Goal: Information Seeking & Learning: Check status

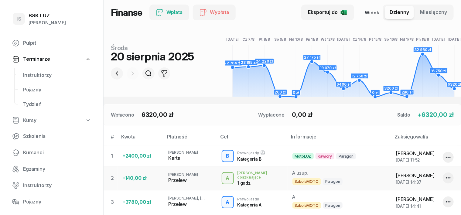
scroll to position [114, 0]
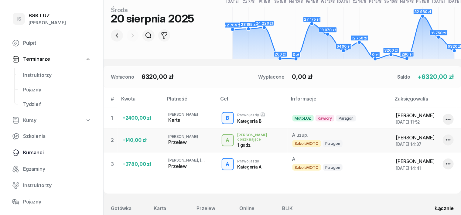
click at [37, 153] on span "Kursanci" at bounding box center [57, 153] width 68 height 8
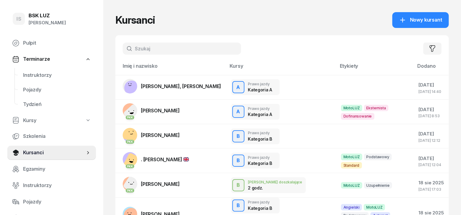
click at [128, 45] on input "text" at bounding box center [182, 49] width 119 height 12
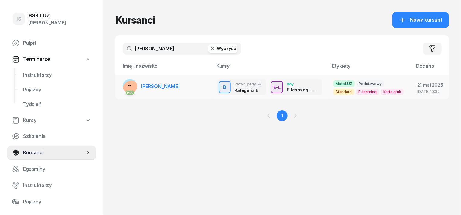
type input "korbut"
click at [119, 87] on rect at bounding box center [131, 89] width 25 height 25
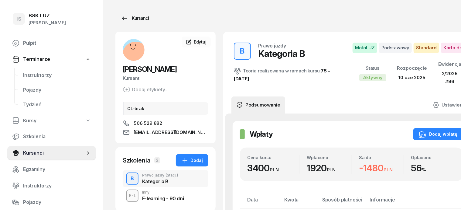
click at [133, 18] on div "Kursanci" at bounding box center [135, 18] width 28 height 7
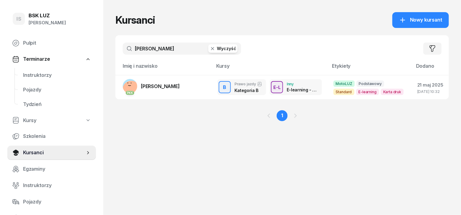
scroll to position [38, 0]
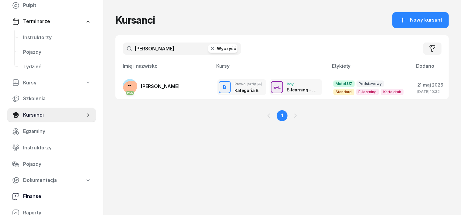
click at [37, 195] on span "Finanse" at bounding box center [57, 197] width 68 height 8
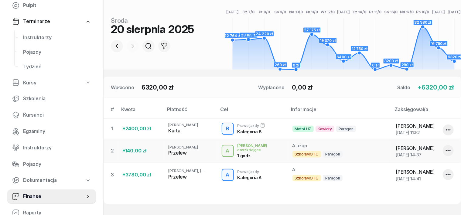
scroll to position [114, 0]
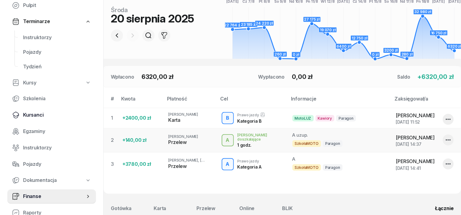
click at [36, 114] on span "Kursanci" at bounding box center [57, 115] width 68 height 8
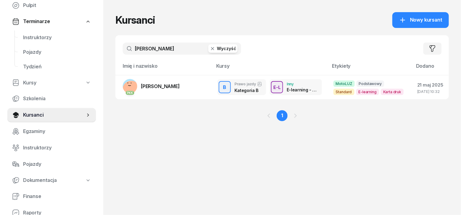
click at [197, 53] on input "korbut" at bounding box center [182, 49] width 119 height 12
click at [210, 49] on icon "button" at bounding box center [213, 49] width 6 height 6
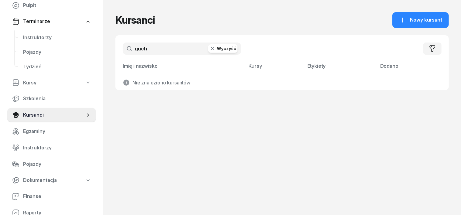
type input "guch"
click at [210, 51] on icon "button" at bounding box center [213, 49] width 6 height 6
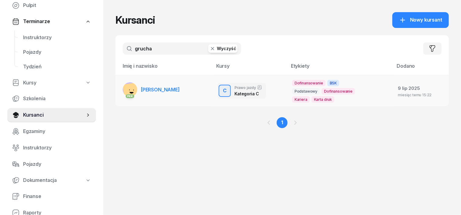
type input "grucha"
click at [123, 87] on rect at bounding box center [132, 91] width 18 height 18
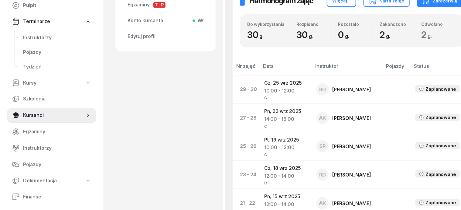
scroll to position [266, 0]
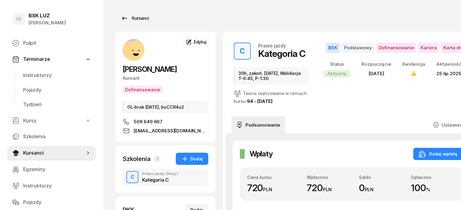
click at [130, 19] on div "Kursanci" at bounding box center [135, 18] width 28 height 7
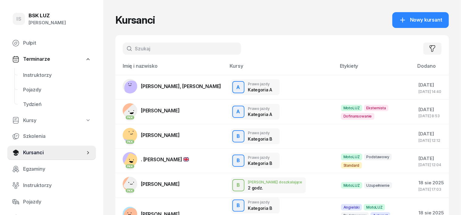
drag, startPoint x: 127, startPoint y: 47, endPoint x: 133, endPoint y: 45, distance: 6.3
click at [128, 47] on input "text" at bounding box center [182, 49] width 119 height 12
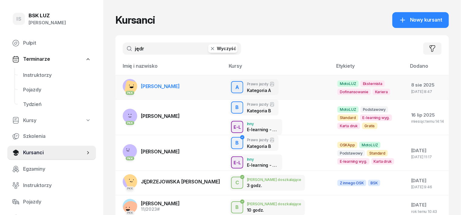
type input "jędr"
click at [124, 85] on rect at bounding box center [132, 88] width 17 height 17
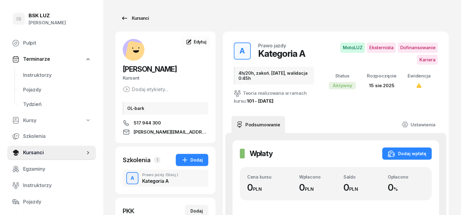
click at [130, 19] on div "Kursanci" at bounding box center [135, 18] width 28 height 7
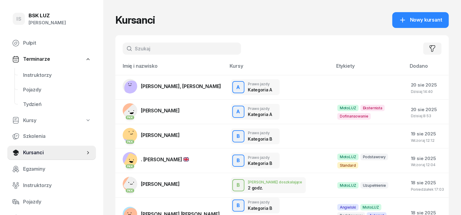
drag, startPoint x: 124, startPoint y: 46, endPoint x: 122, endPoint y: 49, distance: 3.3
click at [123, 48] on input "text" at bounding box center [182, 49] width 119 height 12
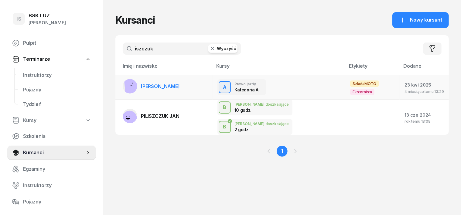
type input "iszczuk"
click at [124, 85] on rect at bounding box center [132, 86] width 17 height 17
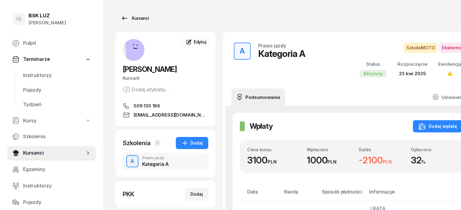
click at [136, 19] on link "Kursanci" at bounding box center [135, 18] width 39 height 12
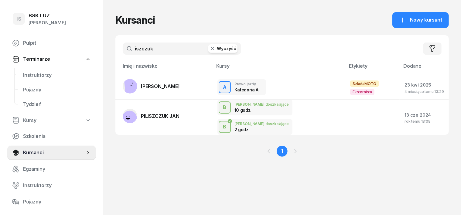
click at [210, 49] on icon "button" at bounding box center [213, 49] width 6 height 6
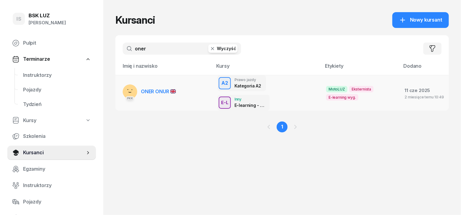
type input "oner"
click at [119, 86] on rect at bounding box center [131, 92] width 24 height 24
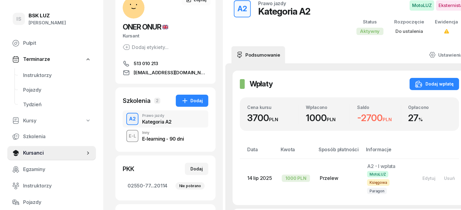
scroll to position [38, 0]
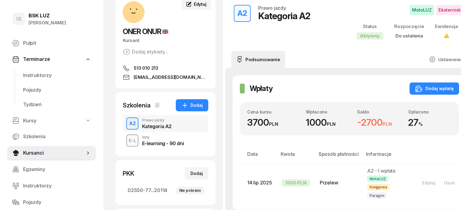
click at [194, 2] on span "Edytuj" at bounding box center [200, 4] width 13 height 5
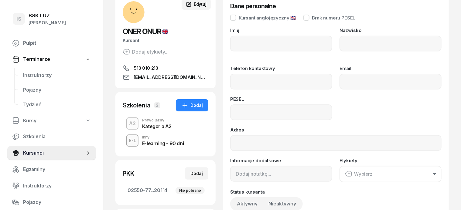
type input "ONUR"
type input "ONER"
type input "513010213"
type input "onur-oner@windowslive.com"
type input "90040418110"
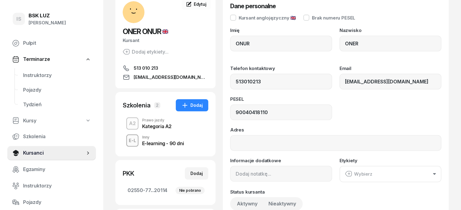
type input "513 010 213"
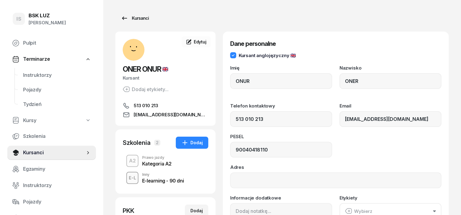
click at [125, 16] on div "Kursanci" at bounding box center [135, 18] width 28 height 7
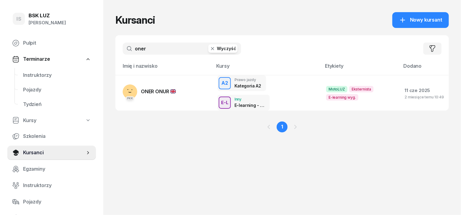
click at [210, 49] on icon "button" at bounding box center [213, 49] width 6 height 6
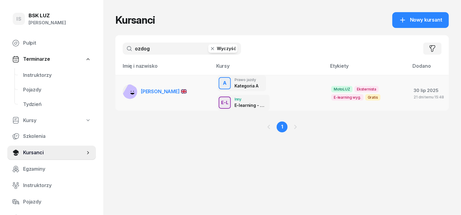
type input "ozdog"
click at [122, 85] on rect at bounding box center [132, 93] width 20 height 20
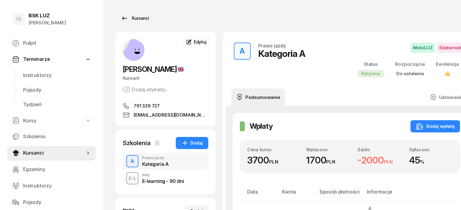
click at [130, 17] on div "Kursanci" at bounding box center [135, 18] width 28 height 7
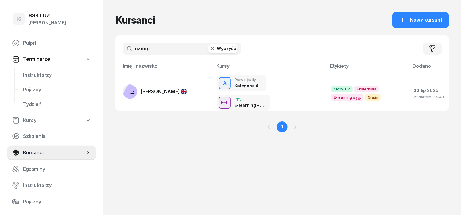
click at [211, 48] on icon "button" at bounding box center [212, 48] width 3 height 3
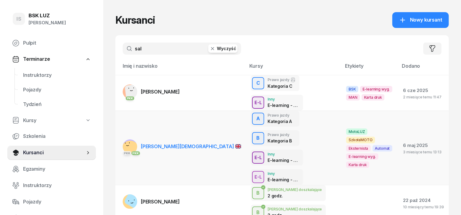
type input "sal"
click at [119, 138] on rect at bounding box center [131, 150] width 24 height 24
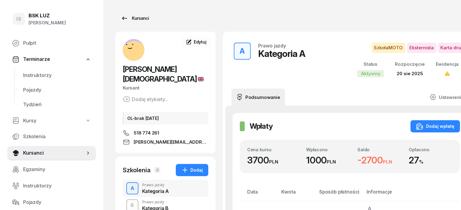
click at [129, 17] on div "Kursanci" at bounding box center [135, 18] width 28 height 7
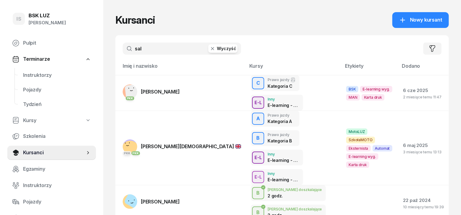
click at [211, 48] on icon "button" at bounding box center [212, 48] width 3 height 3
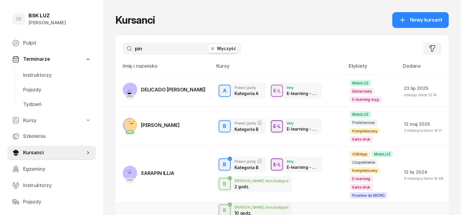
type input "pin"
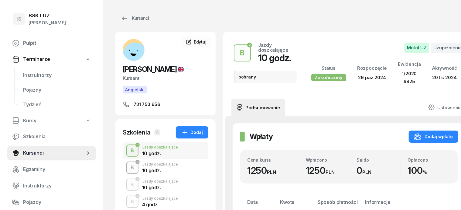
click at [129, 166] on div "B" at bounding box center [133, 167] width 8 height 10
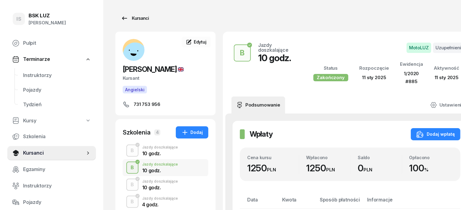
click at [127, 20] on div "Kursanci" at bounding box center [135, 18] width 28 height 7
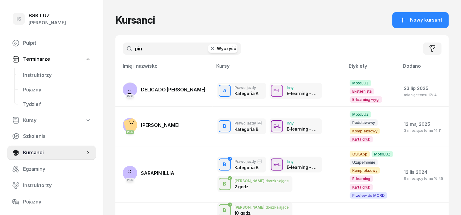
click at [134, 48] on input "pin" at bounding box center [182, 49] width 119 height 12
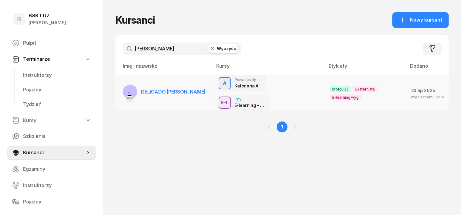
type input "pinho"
click at [123, 94] on div "PKK" at bounding box center [130, 98] width 15 height 8
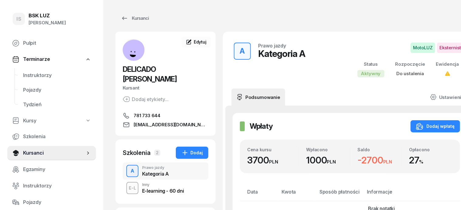
scroll to position [38, 0]
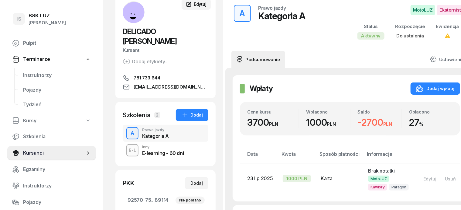
click at [194, 4] on span "Edytuj" at bounding box center [200, 4] width 13 height 5
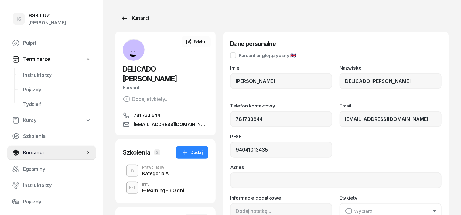
click at [128, 19] on div "Kursanci" at bounding box center [135, 18] width 28 height 7
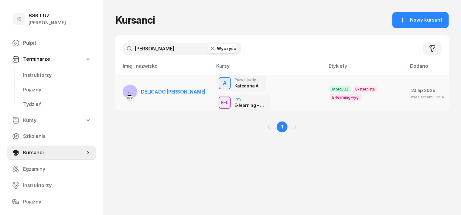
click at [123, 94] on div "PKK" at bounding box center [130, 98] width 15 height 8
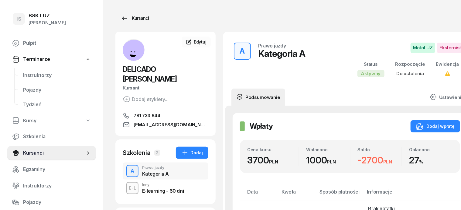
click at [126, 16] on div "Kursanci" at bounding box center [135, 18] width 28 height 7
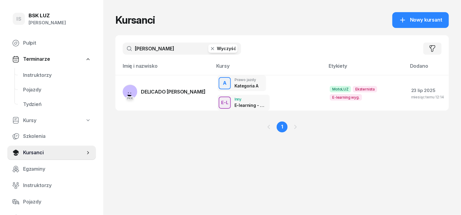
click at [210, 47] on icon "button" at bounding box center [213, 49] width 6 height 6
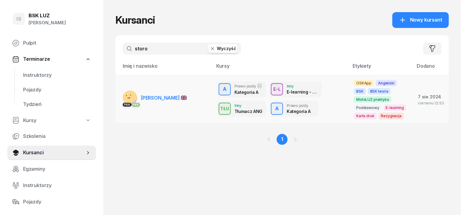
type input "storo"
click at [117, 98] on rect at bounding box center [129, 94] width 25 height 25
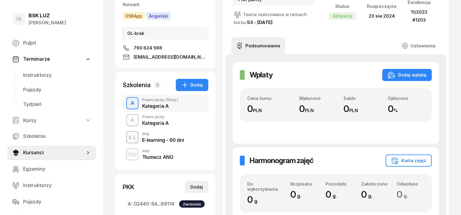
scroll to position [76, 0]
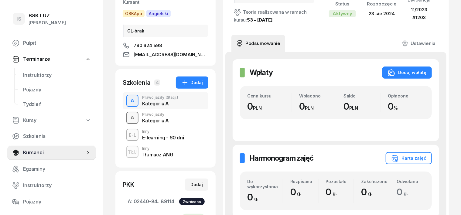
click at [128, 117] on div "A" at bounding box center [132, 118] width 9 height 10
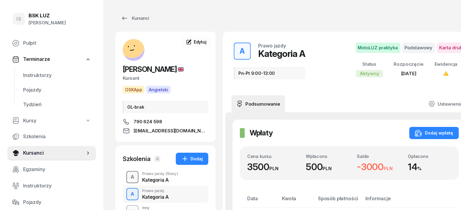
click at [128, 178] on div "A" at bounding box center [132, 177] width 9 height 10
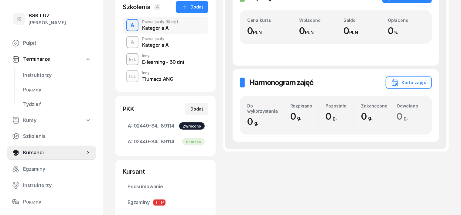
scroll to position [152, 0]
click at [128, 41] on div "A" at bounding box center [132, 42] width 9 height 10
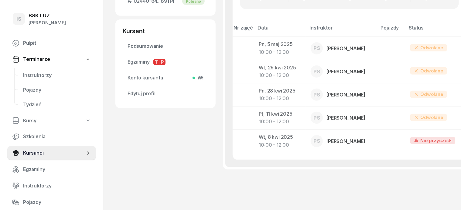
scroll to position [311, 0]
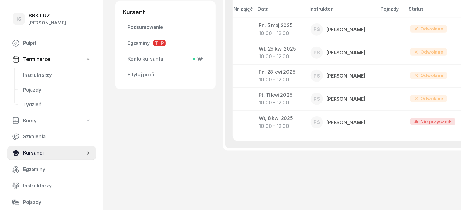
click at [33, 149] on span "Kursanci" at bounding box center [54, 153] width 62 height 8
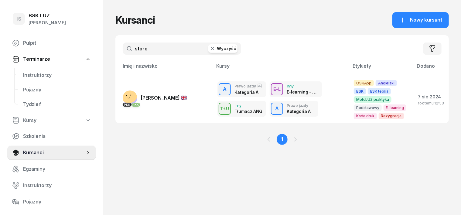
click at [137, 46] on input "storo" at bounding box center [182, 49] width 119 height 12
type input "s"
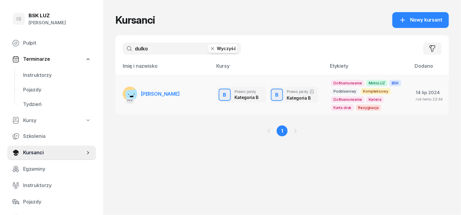
type input "dulko"
click at [125, 93] on rect at bounding box center [133, 97] width 16 height 16
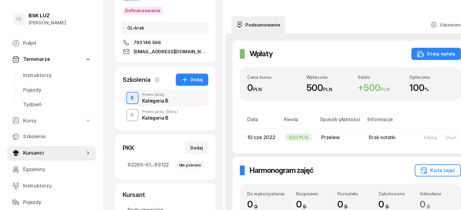
scroll to position [76, 0]
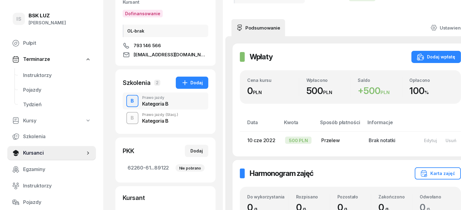
click at [129, 102] on div "B" at bounding box center [133, 101] width 8 height 10
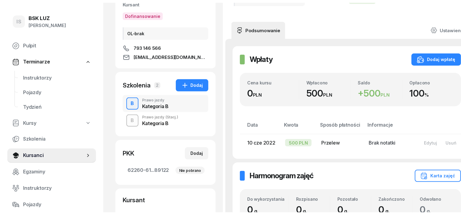
scroll to position [0, 0]
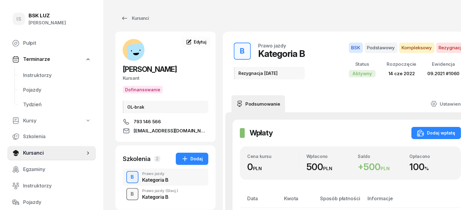
click at [129, 190] on div "B" at bounding box center [133, 194] width 8 height 10
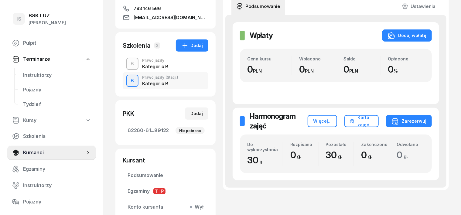
scroll to position [114, 0]
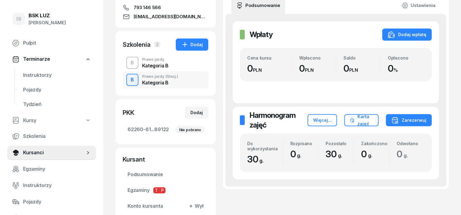
click at [129, 61] on div "B" at bounding box center [133, 63] width 8 height 10
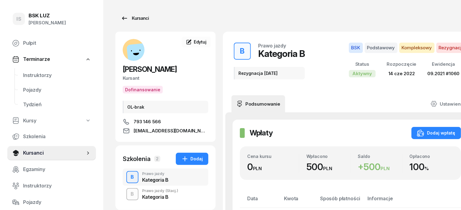
click at [127, 17] on div "Kursanci" at bounding box center [135, 18] width 28 height 7
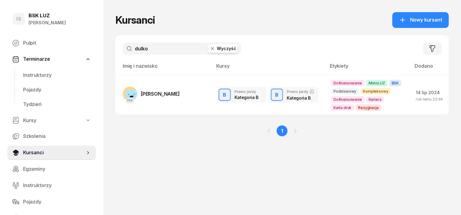
click at [211, 49] on icon "button" at bounding box center [212, 48] width 3 height 3
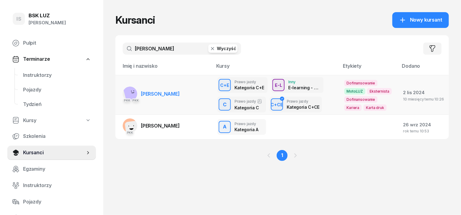
type input "mizia"
click at [123, 93] on rect at bounding box center [132, 94] width 18 height 18
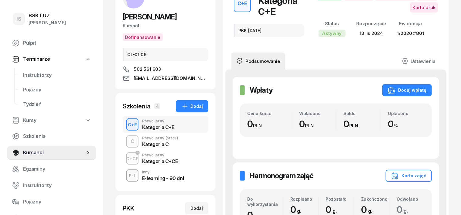
scroll to position [76, 0]
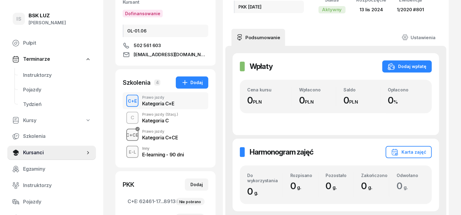
click at [124, 133] on div "C+CE" at bounding box center [132, 135] width 17 height 8
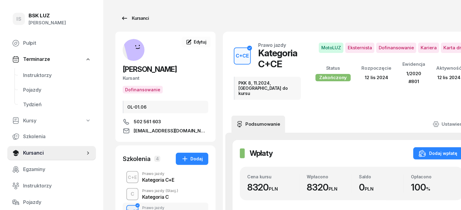
click at [125, 19] on div "Kursanci" at bounding box center [135, 18] width 28 height 7
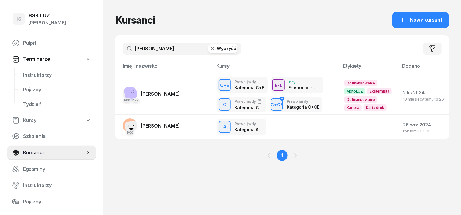
click at [210, 49] on icon "button" at bounding box center [213, 49] width 6 height 6
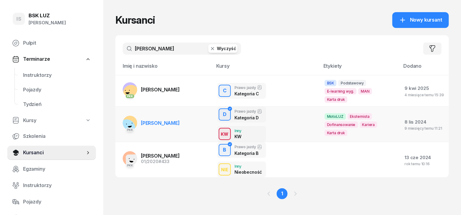
type input "malinowski"
click at [118, 119] on rect at bounding box center [127, 128] width 18 height 18
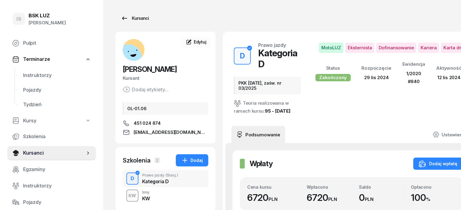
click at [132, 20] on div "Kursanci" at bounding box center [135, 18] width 28 height 7
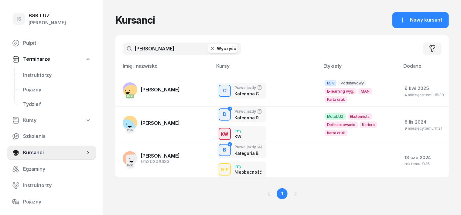
click at [210, 47] on icon "button" at bounding box center [213, 49] width 6 height 6
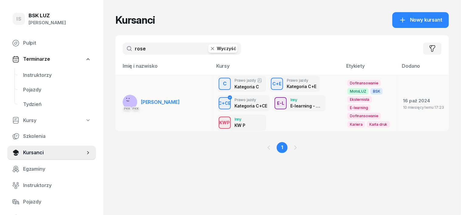
type input "rose"
click at [122, 100] on rect at bounding box center [131, 103] width 19 height 19
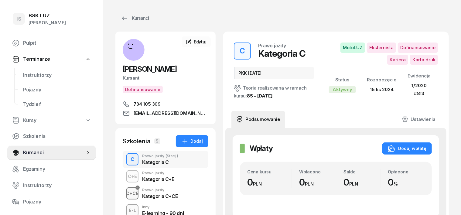
click at [124, 193] on div "C+CE" at bounding box center [132, 194] width 17 height 8
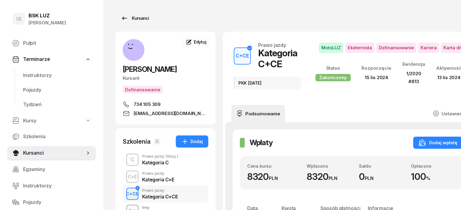
click at [129, 18] on div "Kursanci" at bounding box center [135, 18] width 28 height 7
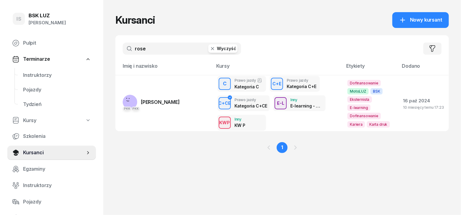
drag, startPoint x: 201, startPoint y: 48, endPoint x: 195, endPoint y: 55, distance: 9.0
click at [211, 49] on icon "button" at bounding box center [212, 48] width 3 height 3
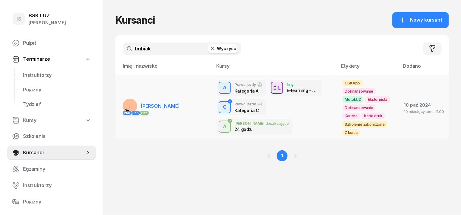
type input "bubiak"
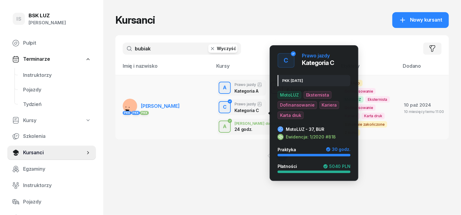
click at [221, 112] on div "C" at bounding box center [225, 107] width 9 height 10
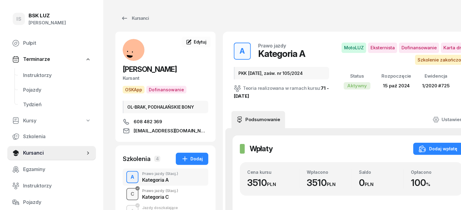
click at [128, 191] on div "C" at bounding box center [132, 194] width 9 height 10
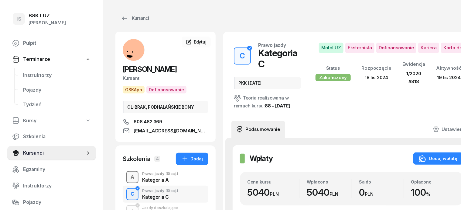
click at [128, 177] on div "A" at bounding box center [132, 177] width 9 height 10
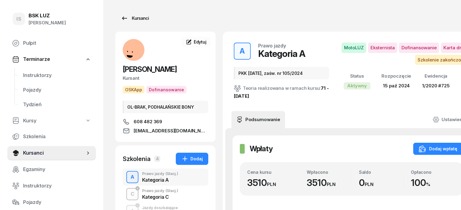
click at [131, 18] on div "Kursanci" at bounding box center [135, 18] width 28 height 7
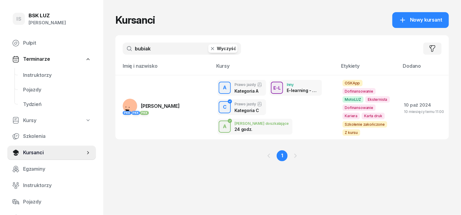
click at [210, 48] on icon "button" at bounding box center [213, 49] width 6 height 6
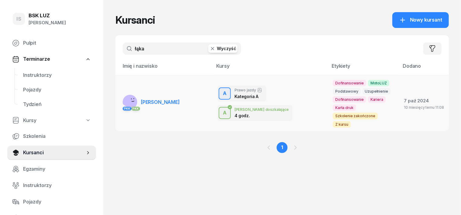
type input "łąka"
click at [121, 94] on rect at bounding box center [131, 100] width 24 height 24
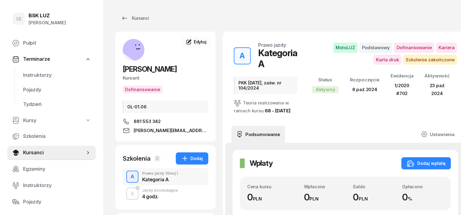
click at [128, 175] on div "A" at bounding box center [132, 177] width 9 height 10
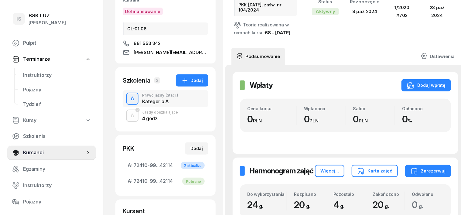
scroll to position [38, 0]
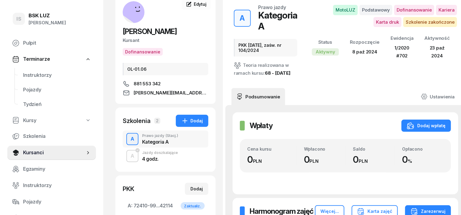
click at [128, 140] on div "A" at bounding box center [132, 139] width 9 height 10
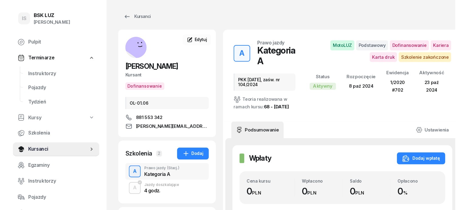
scroll to position [0, 0]
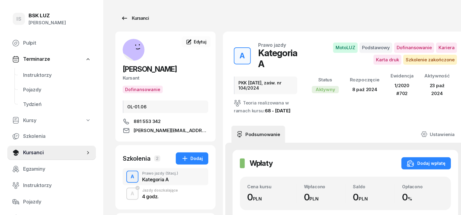
click at [126, 22] on div "Kursanci" at bounding box center [135, 18] width 28 height 7
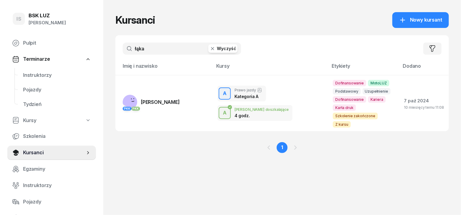
click at [210, 51] on icon "button" at bounding box center [213, 49] width 6 height 6
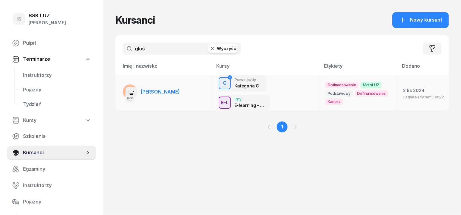
type input "głoś"
click at [123, 94] on div "PKK" at bounding box center [130, 98] width 15 height 8
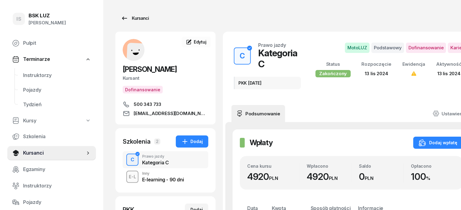
click at [126, 19] on div "Kursanci" at bounding box center [135, 18] width 28 height 7
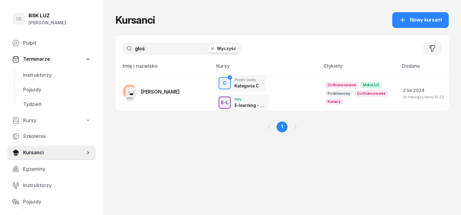
click at [210, 49] on icon "button" at bounding box center [213, 49] width 6 height 6
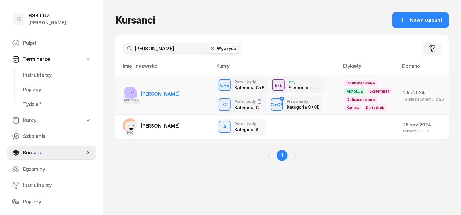
type input "mizia"
click at [123, 92] on rect at bounding box center [132, 94] width 18 height 18
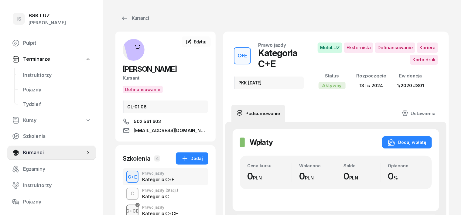
click at [124, 210] on div "C+CE" at bounding box center [132, 211] width 17 height 8
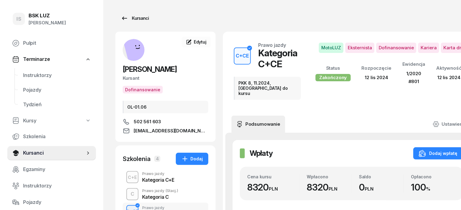
click at [126, 19] on div "Kursanci" at bounding box center [135, 18] width 28 height 7
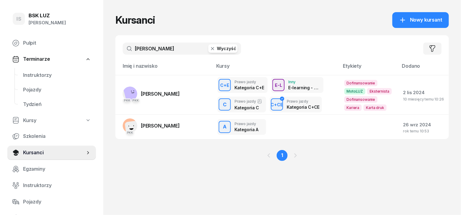
click at [210, 46] on icon "button" at bounding box center [213, 49] width 6 height 6
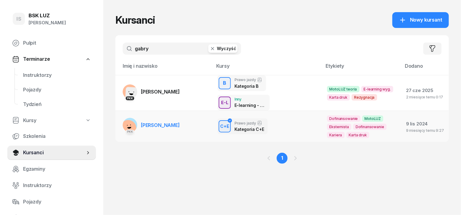
type input "gabry"
click at [123, 118] on rect at bounding box center [129, 128] width 20 height 20
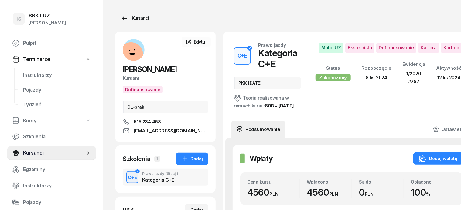
click at [133, 18] on div "Kursanci" at bounding box center [135, 18] width 28 height 7
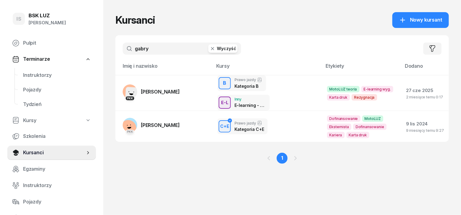
click at [210, 49] on icon "button" at bounding box center [213, 49] width 6 height 6
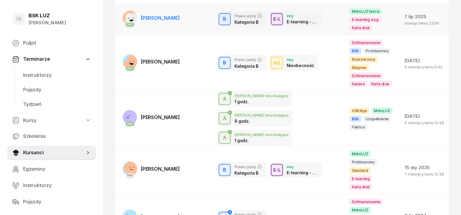
scroll to position [76, 0]
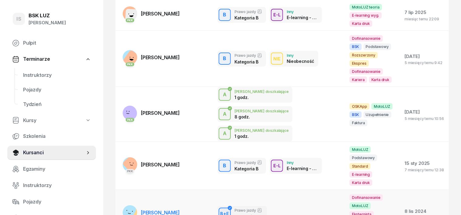
type input "michal"
click at [121, 197] on rect at bounding box center [128, 209] width 24 height 24
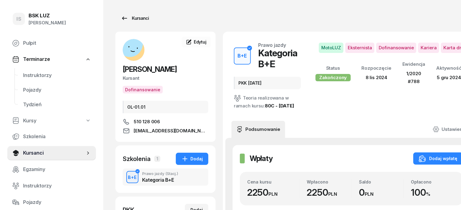
click at [128, 16] on div "Kursanci" at bounding box center [135, 18] width 28 height 7
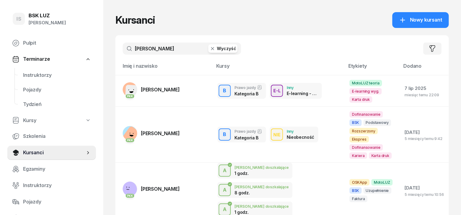
drag, startPoint x: 202, startPoint y: 48, endPoint x: 195, endPoint y: 46, distance: 7.3
click at [210, 47] on icon "button" at bounding box center [213, 49] width 6 height 6
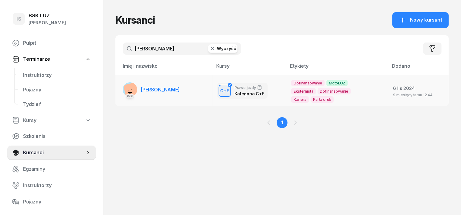
type input "pietrzak"
click at [123, 88] on rect at bounding box center [132, 90] width 19 height 19
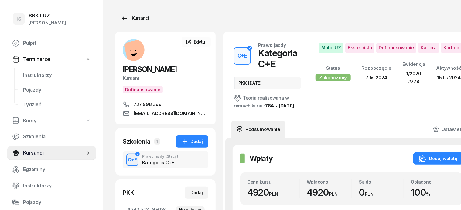
click at [124, 17] on div "Kursanci" at bounding box center [135, 18] width 28 height 7
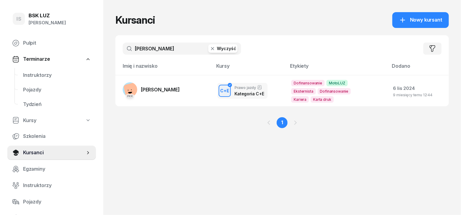
click at [209, 47] on button "Wyczyść" at bounding box center [223, 48] width 29 height 9
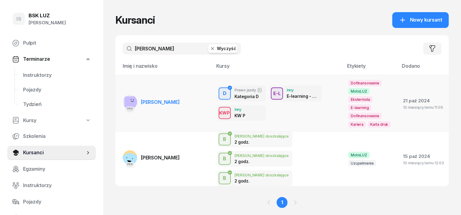
type input "ptaszek"
click at [123, 96] on div "PKK" at bounding box center [130, 102] width 15 height 15
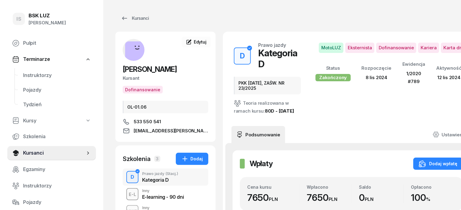
scroll to position [38, 0]
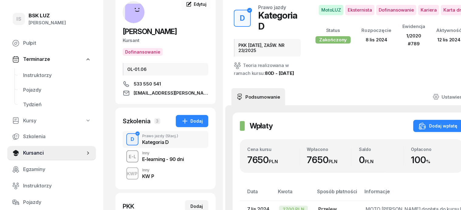
click at [125, 12] on rect at bounding box center [136, 15] width 22 height 22
click at [194, 3] on span "Edytuj" at bounding box center [200, 4] width 13 height 5
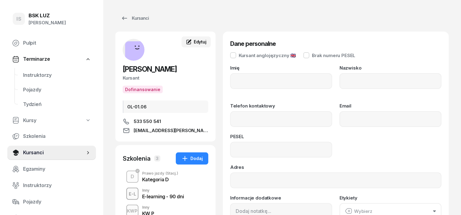
type input "DARIUSZ"
type input "PTASZEK"
type input "533550541"
type input "DAR.PTASZEK@GMAIL.COM"
type input "94111705419"
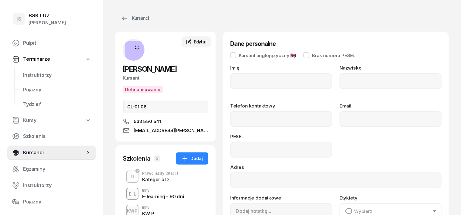
type input "OL-01.06"
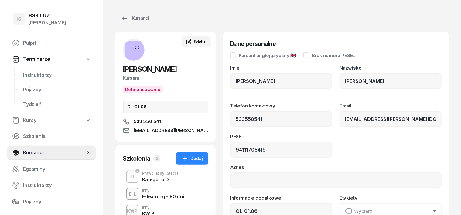
type input "533 550 541"
click at [130, 15] on div "Kursanci" at bounding box center [135, 18] width 28 height 7
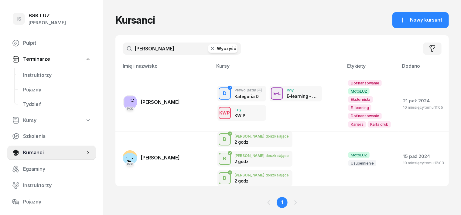
click at [210, 49] on icon "button" at bounding box center [213, 49] width 6 height 6
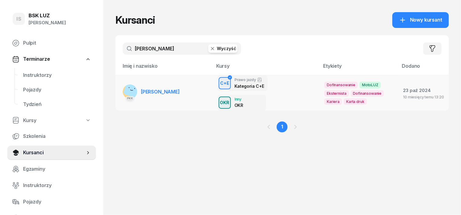
type input "zarycki"
click at [123, 85] on rect at bounding box center [133, 89] width 20 height 20
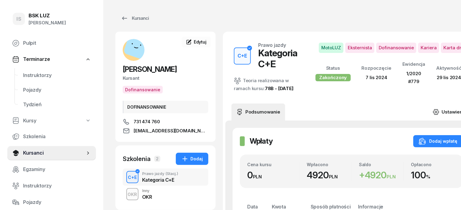
click at [440, 109] on icon at bounding box center [436, 112] width 7 height 7
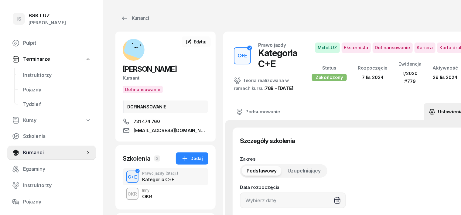
type input "07/11/2024"
type input "25"
type input "32481"
type input "04281"
type input "80073"
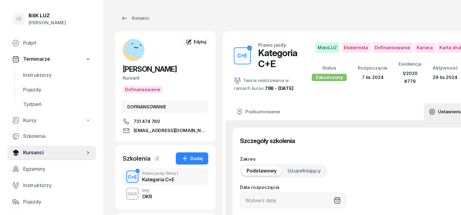
type input "89134"
type input "1/2020"
type input "779"
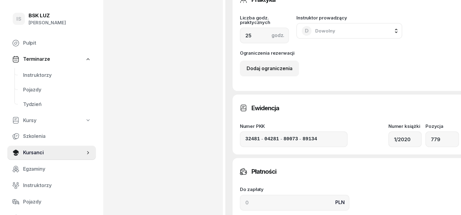
scroll to position [418, 0]
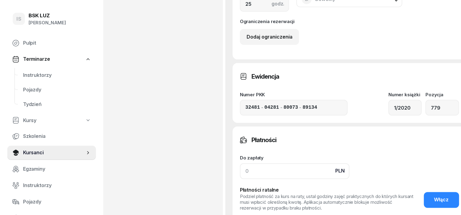
click at [240, 175] on input at bounding box center [295, 172] width 110 height 16
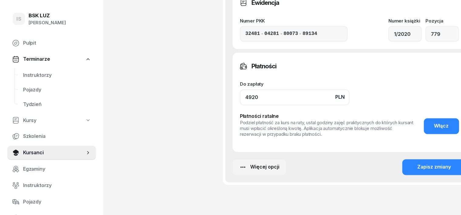
scroll to position [494, 0]
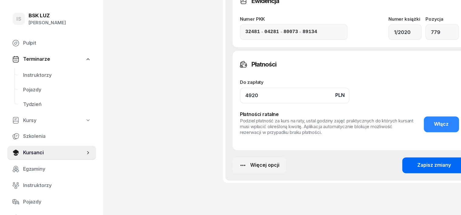
type input "4920"
click at [403, 167] on button "Zapisz zmiany" at bounding box center [435, 166] width 64 height 16
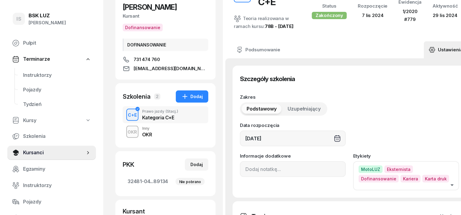
scroll to position [38, 0]
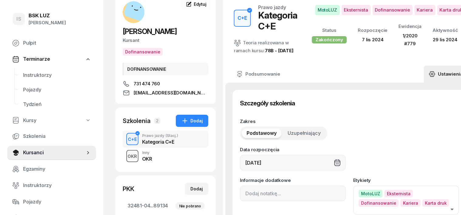
click at [126, 153] on div "OKR" at bounding box center [133, 157] width 14 height 8
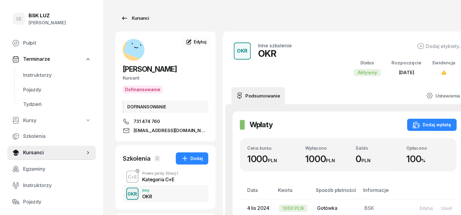
click at [123, 18] on div "Kursanci" at bounding box center [135, 18] width 28 height 7
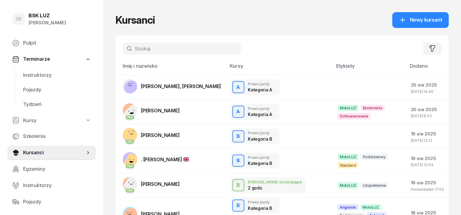
click at [138, 47] on input "text" at bounding box center [182, 49] width 119 height 12
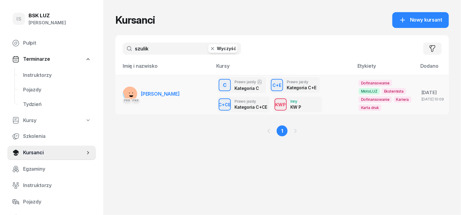
type input "szulik"
click at [122, 90] on rect at bounding box center [133, 94] width 22 height 22
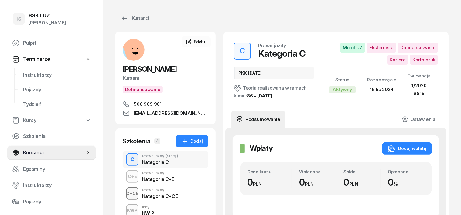
click at [124, 191] on div "C+CE" at bounding box center [132, 194] width 17 height 8
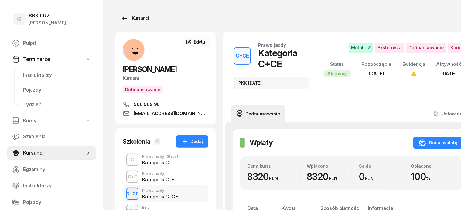
click at [135, 17] on div "Kursanci" at bounding box center [135, 18] width 28 height 7
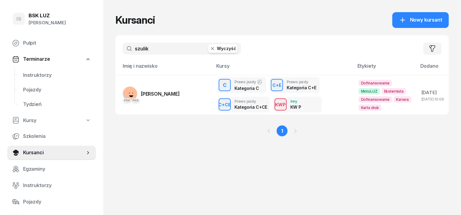
click at [210, 50] on icon "button" at bounding box center [213, 49] width 6 height 6
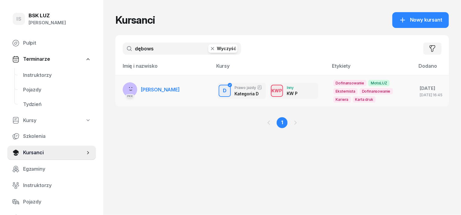
type input "dębows"
click at [121, 86] on rect at bounding box center [130, 90] width 20 height 20
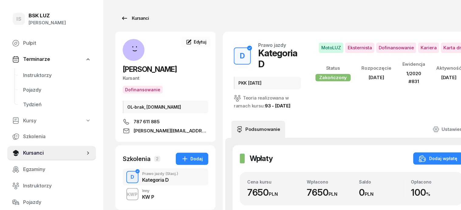
click at [129, 18] on div "Kursanci" at bounding box center [135, 18] width 28 height 7
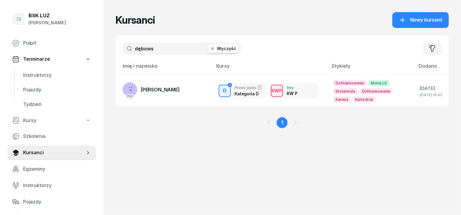
drag, startPoint x: 123, startPoint y: 47, endPoint x: 111, endPoint y: 50, distance: 12.4
click at [124, 47] on input "dębows" at bounding box center [182, 49] width 119 height 12
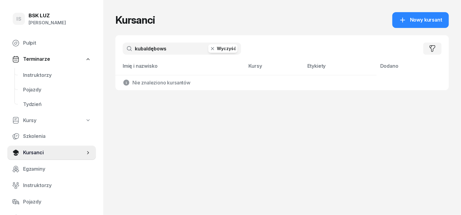
click at [161, 48] on input "kubaldębows" at bounding box center [182, 49] width 119 height 12
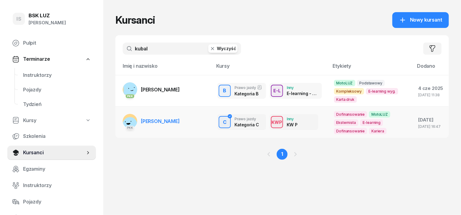
type input "kubal"
click at [122, 121] on rect at bounding box center [130, 124] width 16 height 16
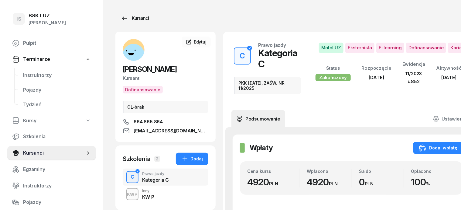
click at [126, 17] on div "Kursanci" at bounding box center [135, 18] width 28 height 7
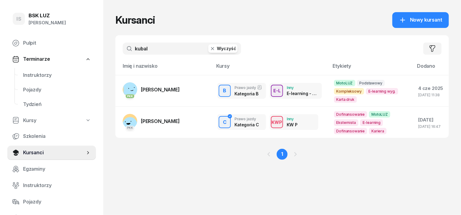
click at [211, 49] on icon "button" at bounding box center [212, 48] width 3 height 3
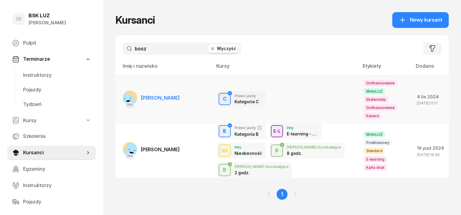
type input "bosz"
click at [118, 94] on rect at bounding box center [127, 102] width 20 height 20
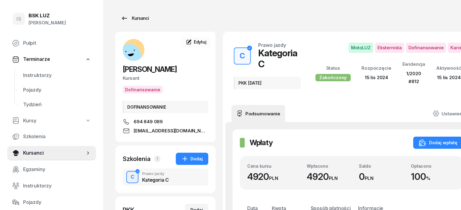
click at [127, 20] on div "Kursanci" at bounding box center [135, 18] width 28 height 7
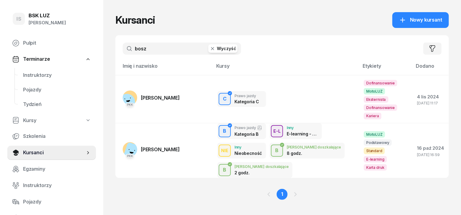
click at [215, 45] on button "Wyczyść" at bounding box center [223, 48] width 29 height 9
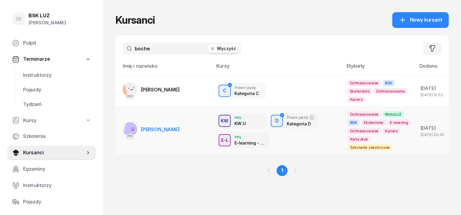
type input "boche"
click at [123, 126] on rect at bounding box center [132, 129] width 18 height 18
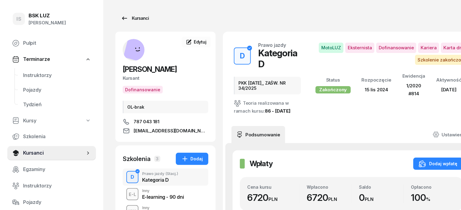
click at [131, 18] on div "Kursanci" at bounding box center [135, 18] width 28 height 7
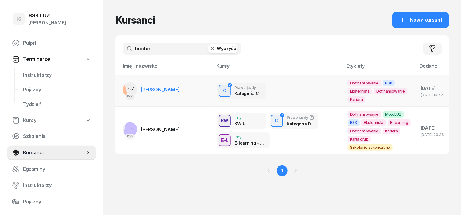
click at [123, 89] on g at bounding box center [132, 88] width 19 height 18
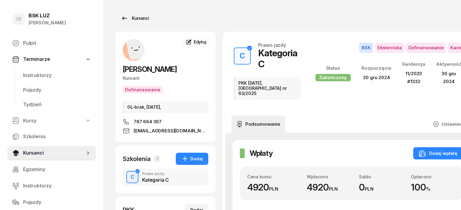
click at [127, 18] on div "Kursanci" at bounding box center [135, 18] width 28 height 7
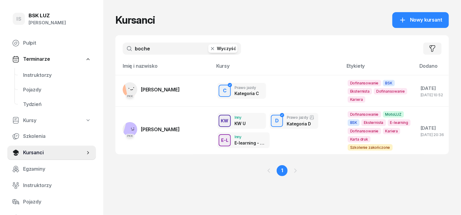
click at [210, 47] on icon "button" at bounding box center [213, 49] width 6 height 6
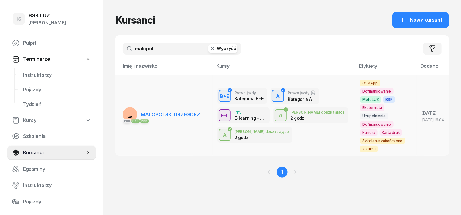
type input "małopol"
click at [122, 108] on rect at bounding box center [131, 115] width 19 height 19
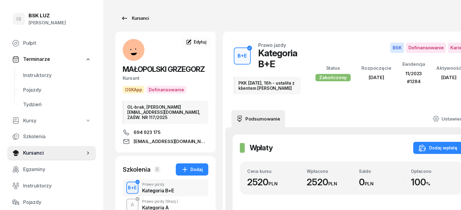
click at [127, 18] on div "Kursanci" at bounding box center [135, 18] width 28 height 7
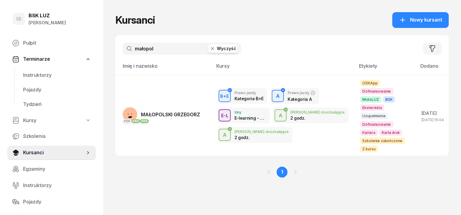
click at [211, 49] on icon "button" at bounding box center [212, 48] width 3 height 3
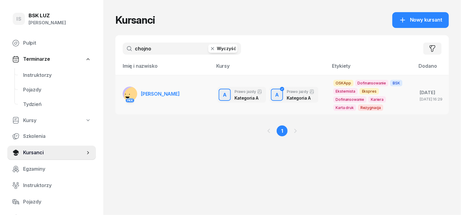
type input "chojno"
click at [116, 91] on td "PKK [PERSON_NAME]" at bounding box center [164, 95] width 97 height 40
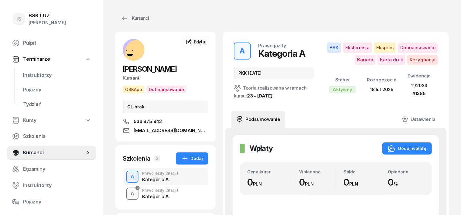
click at [128, 194] on div "A" at bounding box center [132, 194] width 9 height 10
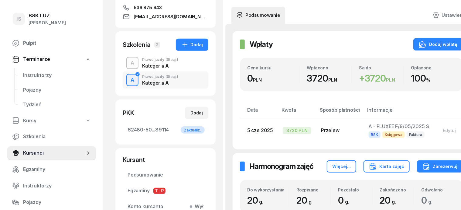
scroll to position [38, 0]
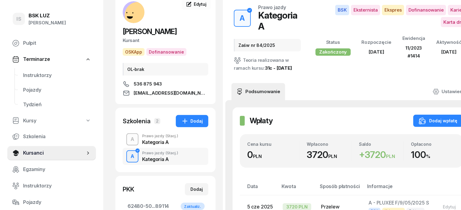
click at [120, 11] on rect at bounding box center [138, 15] width 36 height 36
click at [125, 14] on rect at bounding box center [138, 15] width 36 height 36
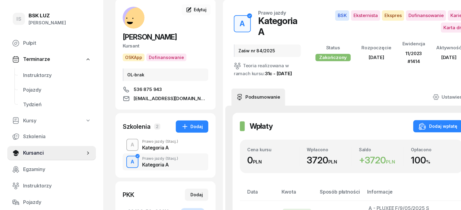
scroll to position [0, 0]
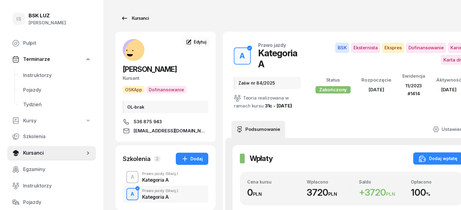
click at [131, 16] on div "Kursanci" at bounding box center [135, 18] width 28 height 7
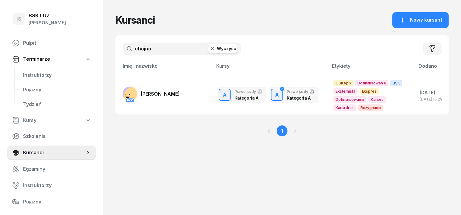
click at [200, 53] on div "chojno Wyczyść" at bounding box center [182, 49] width 119 height 12
click at [211, 48] on icon "button" at bounding box center [212, 48] width 3 height 3
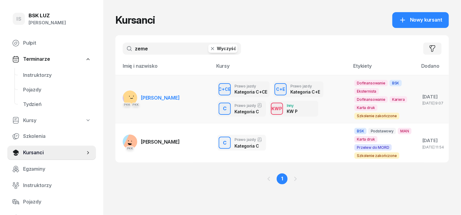
type input "zeme"
click at [123, 94] on rect at bounding box center [132, 98] width 18 height 18
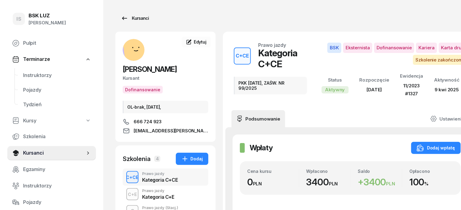
click at [126, 17] on div "Kursanci" at bounding box center [135, 18] width 28 height 7
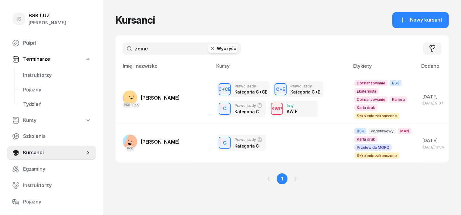
click at [210, 47] on icon "button" at bounding box center [213, 49] width 6 height 6
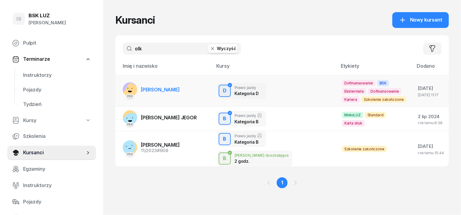
type input "olk"
click at [123, 90] on rect at bounding box center [133, 94] width 24 height 24
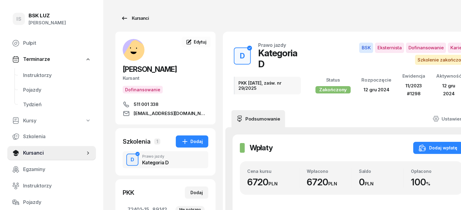
click at [129, 20] on div "Kursanci" at bounding box center [135, 18] width 28 height 7
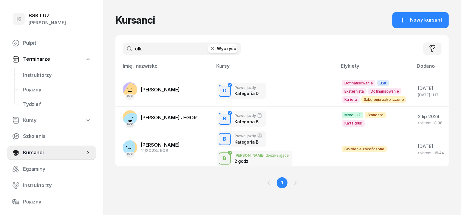
click at [211, 48] on icon "button" at bounding box center [212, 48] width 3 height 3
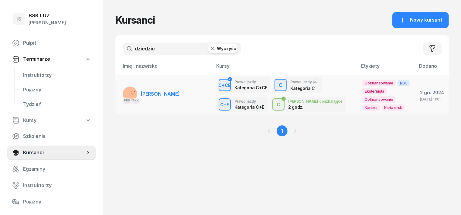
type input "dziedzic"
click at [120, 93] on rect at bounding box center [131, 95] width 22 height 22
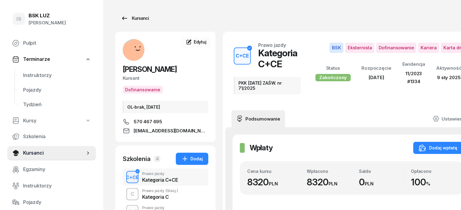
click at [125, 18] on div "Kursanci" at bounding box center [135, 18] width 28 height 7
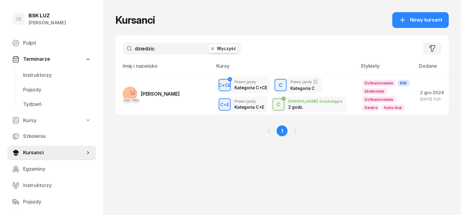
click at [210, 50] on icon "button" at bounding box center [213, 49] width 6 height 6
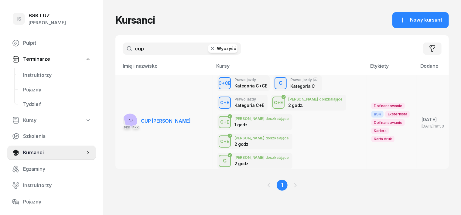
type input "cup"
click at [123, 123] on div "PKK PKK" at bounding box center [130, 127] width 15 height 8
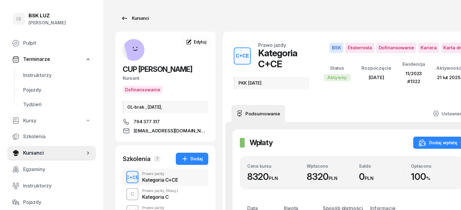
click at [130, 19] on div "Kursanci" at bounding box center [135, 18] width 28 height 7
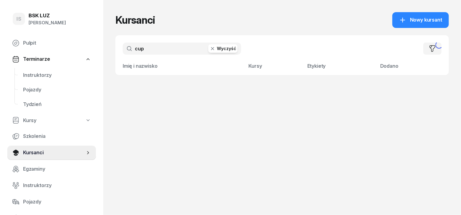
click at [211, 49] on icon "button" at bounding box center [212, 48] width 3 height 3
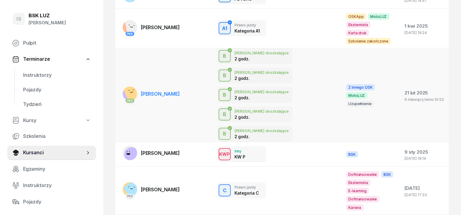
scroll to position [208, 0]
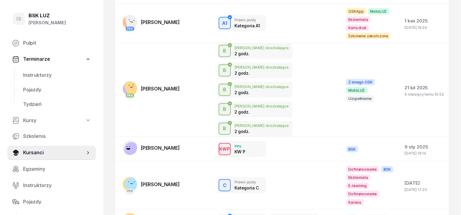
type input "adamczu"
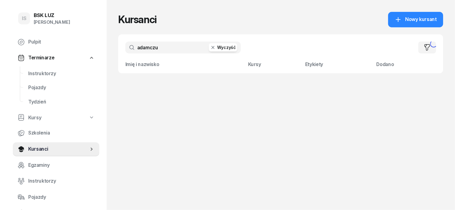
scroll to position [0, 0]
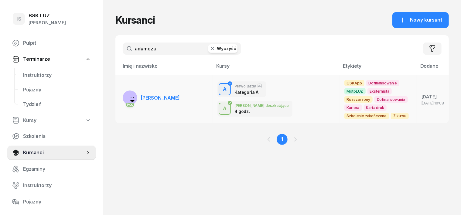
click at [123, 100] on div "PKK" at bounding box center [130, 104] width 15 height 8
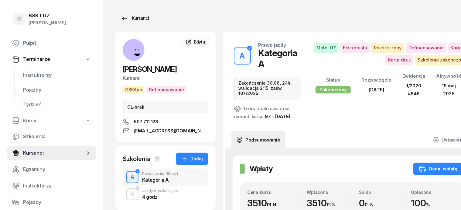
click at [125, 16] on div "Kursanci" at bounding box center [135, 18] width 28 height 7
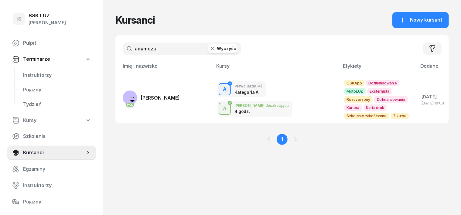
click at [210, 48] on icon "button" at bounding box center [213, 49] width 6 height 6
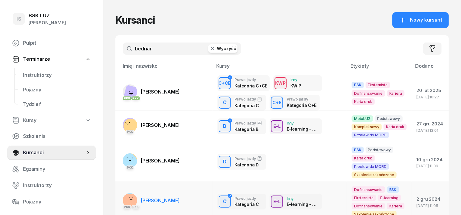
type input "bednar"
click at [123, 194] on rect at bounding box center [130, 200] width 15 height 15
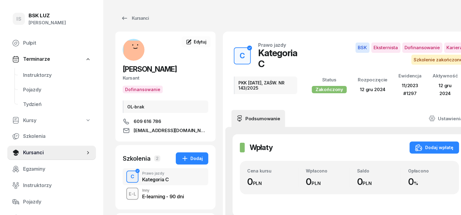
click at [128, 176] on div "C" at bounding box center [132, 177] width 9 height 10
click at [126, 19] on div "Kursanci" at bounding box center [135, 18] width 28 height 7
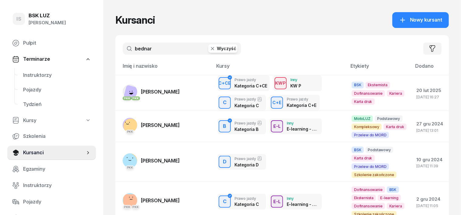
click at [210, 46] on icon "button" at bounding box center [213, 49] width 6 height 6
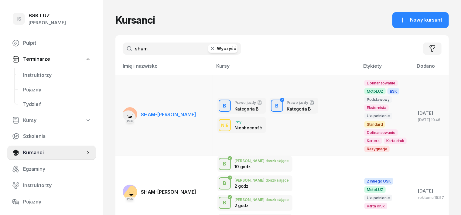
type input "sham"
click at [123, 117] on div "PKK" at bounding box center [130, 121] width 15 height 8
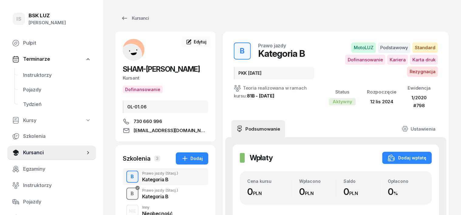
click at [129, 199] on div "B" at bounding box center [133, 194] width 8 height 10
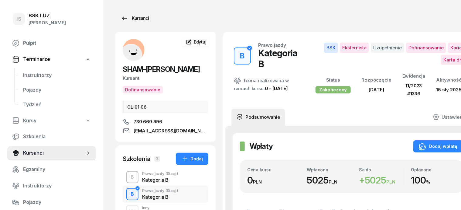
click at [135, 18] on div "Kursanci" at bounding box center [135, 18] width 28 height 7
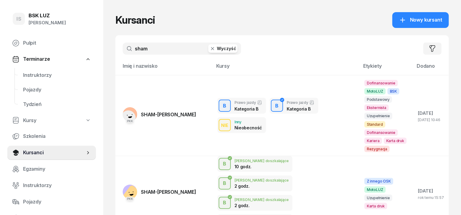
click at [211, 48] on icon "button" at bounding box center [212, 48] width 3 height 3
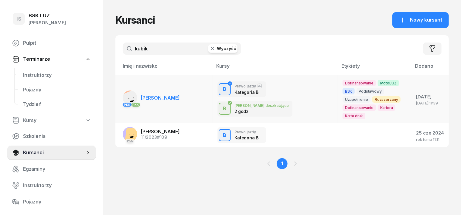
type input "kubik"
click at [123, 96] on div "PKK PKK" at bounding box center [130, 98] width 15 height 15
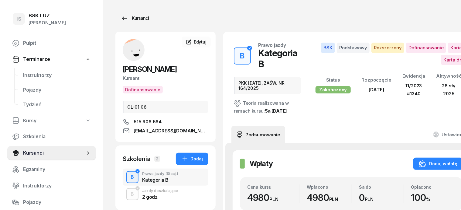
click at [130, 21] on div "Kursanci" at bounding box center [135, 18] width 28 height 7
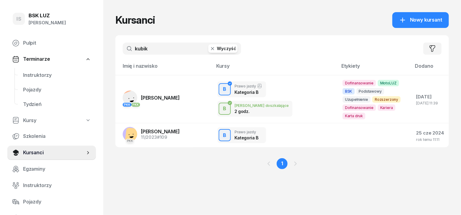
click at [125, 49] on input "kubik" at bounding box center [182, 49] width 119 height 12
drag, startPoint x: 134, startPoint y: 50, endPoint x: 123, endPoint y: 55, distance: 12.4
click at [133, 50] on input "ubik" at bounding box center [182, 49] width 119 height 12
type input "u"
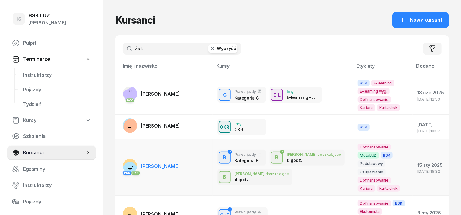
type input "żak"
click at [123, 159] on rect at bounding box center [130, 166] width 15 height 15
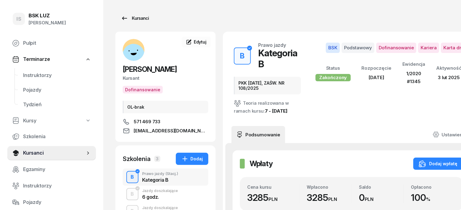
click at [125, 21] on div "Kursanci" at bounding box center [135, 18] width 28 height 7
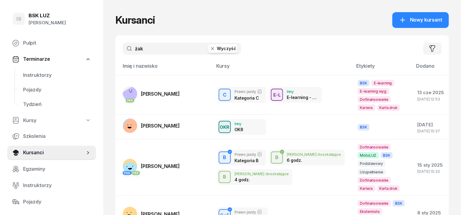
click at [210, 48] on icon "button" at bounding box center [213, 49] width 6 height 6
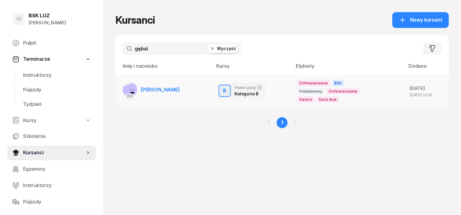
type input "gębal"
click at [121, 85] on rect at bounding box center [131, 92] width 21 height 21
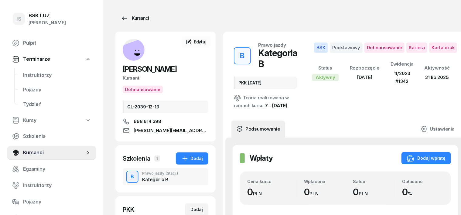
click at [125, 18] on div "Kursanci" at bounding box center [135, 18] width 28 height 7
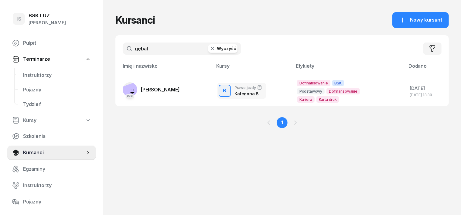
click at [211, 49] on icon "button" at bounding box center [212, 48] width 3 height 3
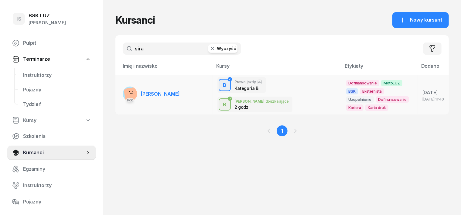
type input "sira"
click at [124, 95] on rect at bounding box center [132, 95] width 17 height 17
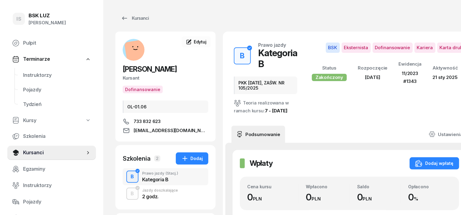
click at [129, 173] on div "B" at bounding box center [133, 177] width 8 height 10
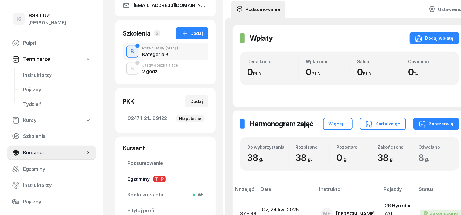
scroll to position [114, 0]
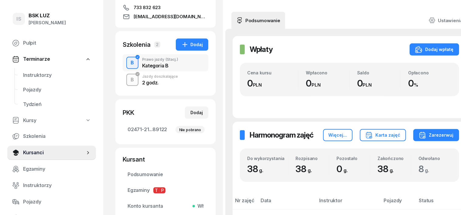
click at [129, 81] on div "B" at bounding box center [133, 80] width 8 height 10
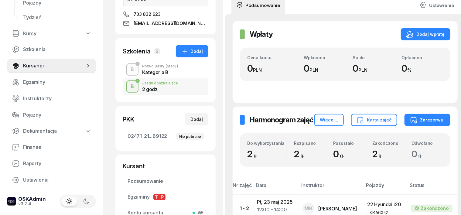
scroll to position [114, 0]
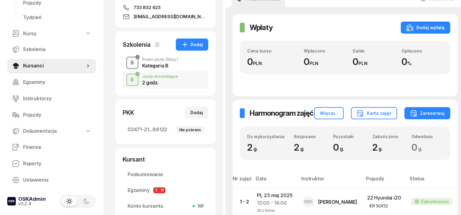
click at [129, 64] on div "B" at bounding box center [133, 63] width 8 height 10
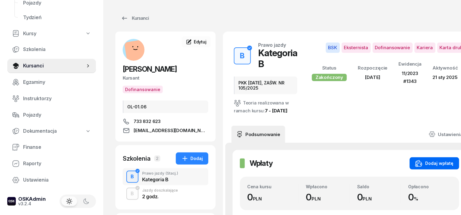
click at [433, 160] on div "Dodaj wpłatę" at bounding box center [435, 163] width 39 height 7
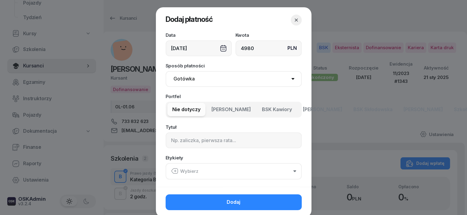
type input "4980"
click at [223, 48] on div "[DATE]" at bounding box center [199, 48] width 66 height 16
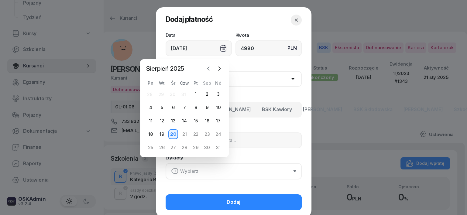
click at [206, 69] on icon "button" at bounding box center [209, 69] width 6 height 6
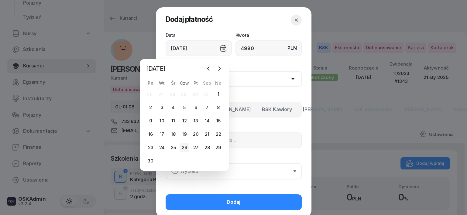
click at [184, 149] on div "26" at bounding box center [185, 148] width 10 height 10
type input "[DATE]"
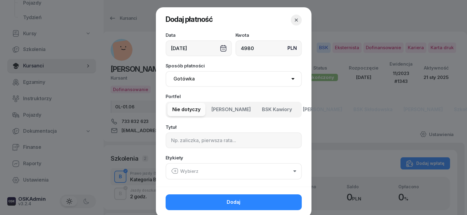
click at [183, 78] on select "Gotówka Karta Przelew Płatności online BLIK" at bounding box center [234, 79] width 136 height 16
select select "transfer"
click at [166, 71] on select "Gotówka Karta Przelew Płatności online BLIK" at bounding box center [234, 79] width 136 height 16
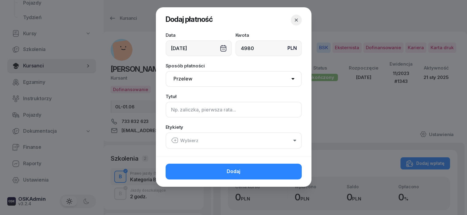
click at [171, 110] on input at bounding box center [234, 110] width 136 height 16
type input "B PLUXEE F/5/06/2025 S"
click at [174, 139] on icon "button" at bounding box center [174, 140] width 7 height 7
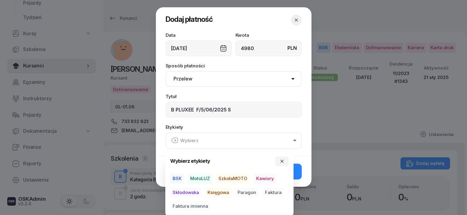
click at [178, 177] on span "BSK" at bounding box center [177, 179] width 14 height 10
click at [211, 193] on span "Księgowa" at bounding box center [218, 192] width 26 height 10
click at [274, 193] on span "Faktura" at bounding box center [273, 192] width 22 height 10
click at [283, 159] on icon "button" at bounding box center [282, 161] width 5 height 5
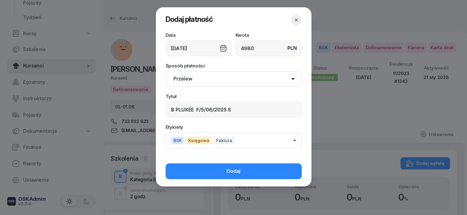
click at [283, 173] on button "Dodaj" at bounding box center [234, 172] width 136 height 16
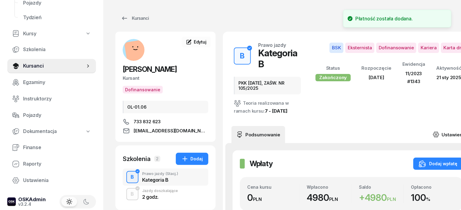
click at [437, 131] on icon at bounding box center [436, 134] width 7 height 7
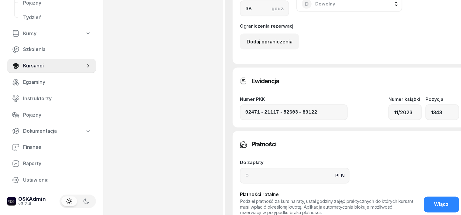
scroll to position [456, 0]
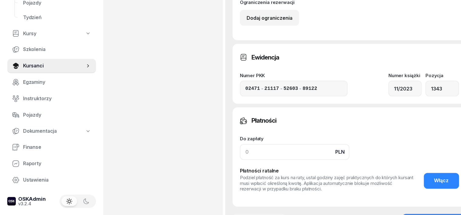
click at [240, 153] on input at bounding box center [295, 152] width 110 height 16
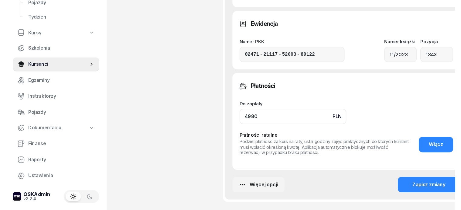
scroll to position [532, 0]
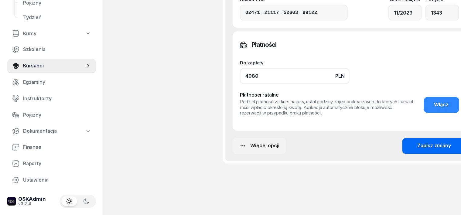
type input "4980"
click at [428, 142] on div "Zapisz zmiany" at bounding box center [435, 146] width 34 height 8
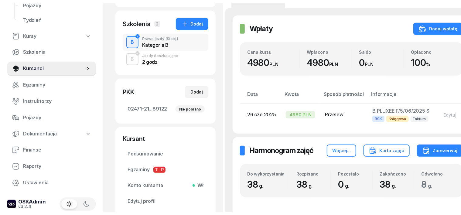
scroll to position [0, 0]
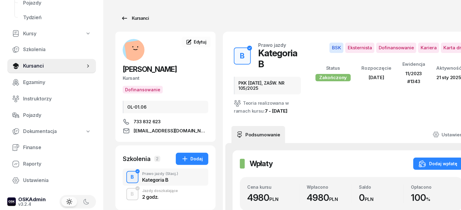
click at [129, 19] on div "Kursanci" at bounding box center [135, 18] width 28 height 7
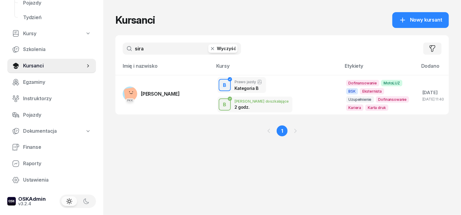
click at [210, 49] on icon "button" at bounding box center [213, 49] width 6 height 6
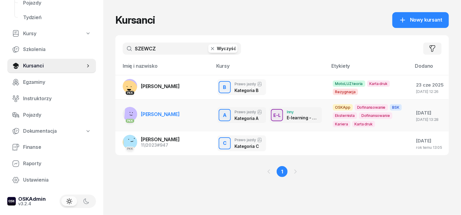
type input "SZEWCZ"
click at [124, 113] on rect at bounding box center [133, 112] width 19 height 19
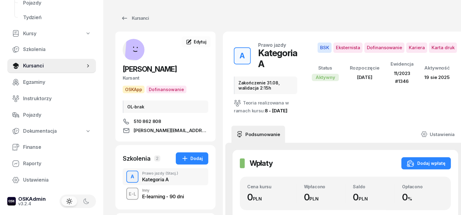
click at [128, 175] on div "A" at bounding box center [132, 177] width 9 height 10
click at [128, 16] on div "Kursanci" at bounding box center [135, 18] width 28 height 7
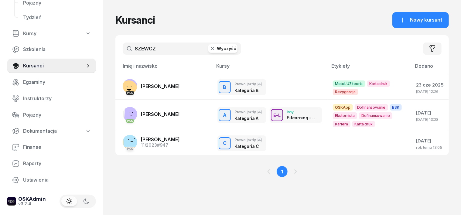
click at [210, 50] on icon "button" at bounding box center [213, 49] width 6 height 6
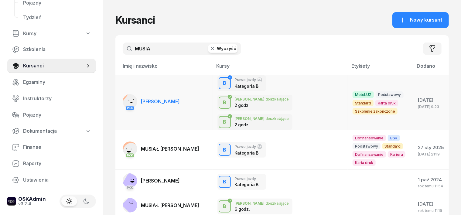
type input "MUSIA"
click at [121, 90] on rect at bounding box center [133, 102] width 25 height 25
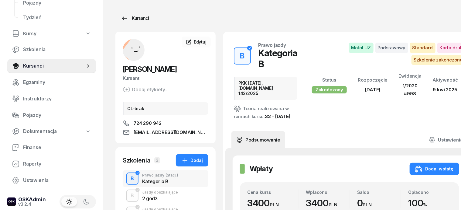
click at [122, 19] on div "Kursanci" at bounding box center [135, 18] width 28 height 7
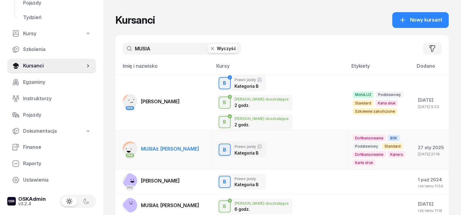
click at [122, 142] on rect at bounding box center [131, 151] width 19 height 19
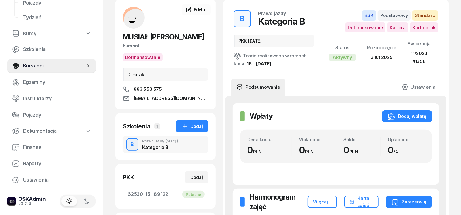
scroll to position [8, 0]
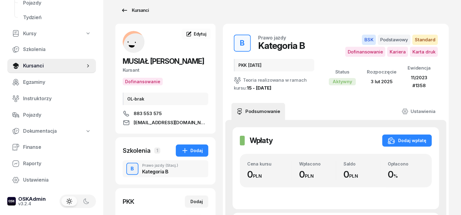
click at [123, 11] on div "Kursanci" at bounding box center [135, 10] width 28 height 7
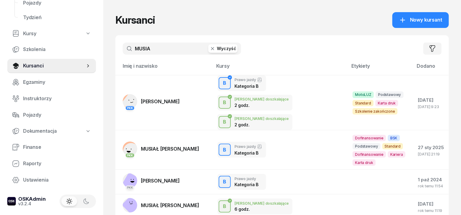
click at [210, 47] on icon "button" at bounding box center [213, 49] width 6 height 6
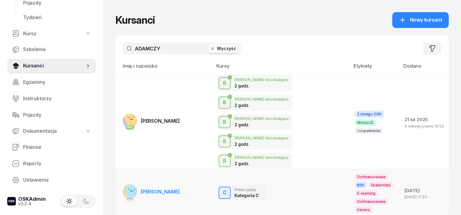
type input "ADAMCZY"
click at [130, 191] on icon at bounding box center [131, 191] width 2 height 1
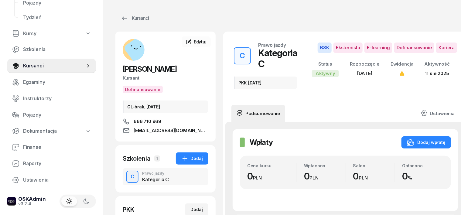
click at [128, 173] on div "C" at bounding box center [132, 177] width 9 height 10
click at [126, 19] on div "Kursanci" at bounding box center [135, 18] width 28 height 7
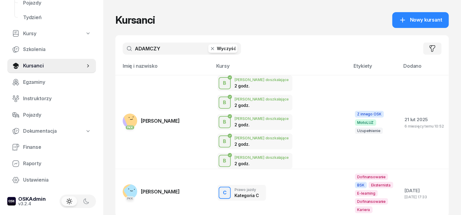
click at [210, 49] on icon "button" at bounding box center [213, 49] width 6 height 6
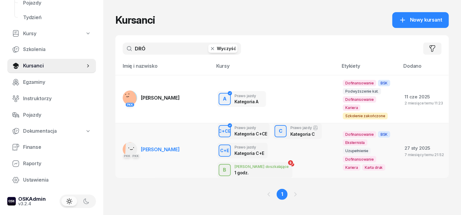
type input "DRÓ"
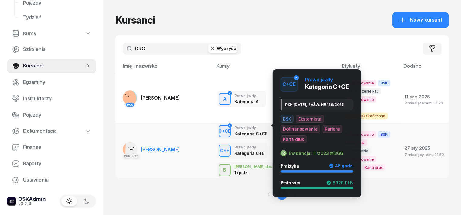
click at [216, 127] on div "C+CE" at bounding box center [224, 131] width 17 height 8
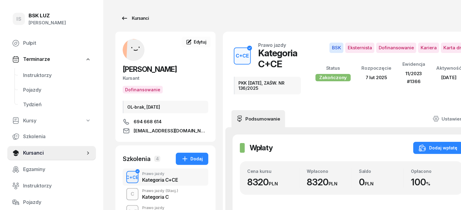
click at [131, 19] on div "Kursanci" at bounding box center [135, 18] width 28 height 7
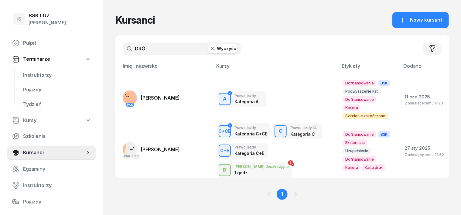
click at [210, 50] on icon "button" at bounding box center [213, 49] width 6 height 6
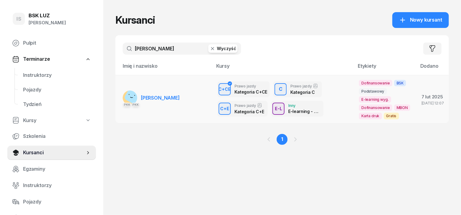
type input "[PERSON_NAME]"
click at [124, 95] on rect at bounding box center [136, 96] width 24 height 24
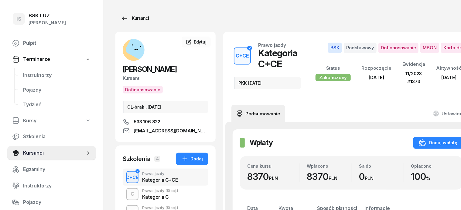
click at [133, 18] on div "Kursanci" at bounding box center [135, 18] width 28 height 7
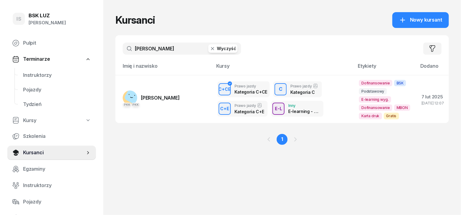
click at [211, 48] on icon "button" at bounding box center [212, 48] width 3 height 3
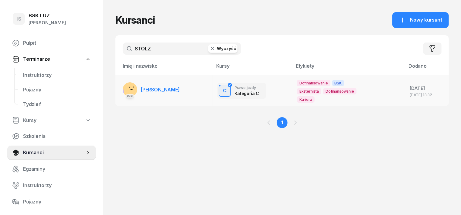
type input "STOLZ"
click at [123, 88] on rect at bounding box center [132, 90] width 18 height 18
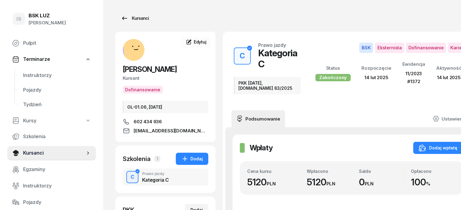
click at [132, 19] on div "Kursanci" at bounding box center [135, 18] width 28 height 7
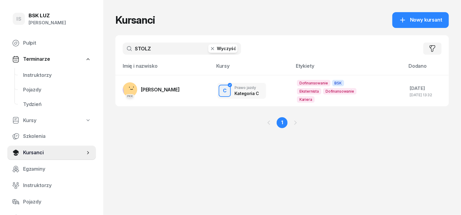
click at [211, 49] on icon "button" at bounding box center [212, 48] width 3 height 3
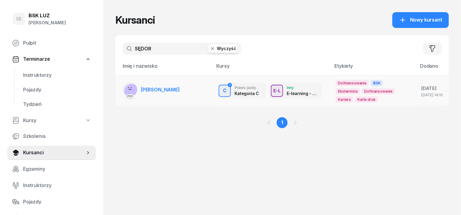
type input "SĘDOR"
click at [124, 90] on rect at bounding box center [131, 91] width 15 height 15
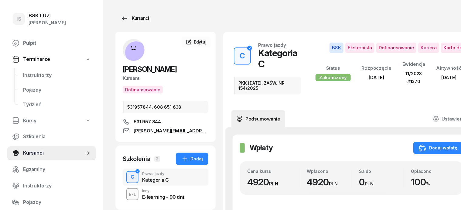
click at [125, 18] on div "Kursanci" at bounding box center [135, 18] width 28 height 7
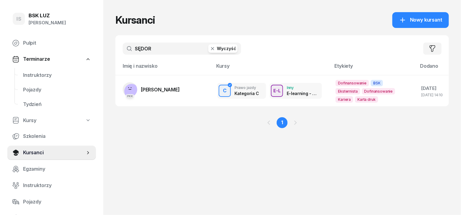
click at [211, 49] on icon "button" at bounding box center [212, 48] width 3 height 3
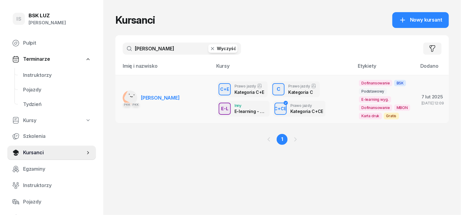
type input "[PERSON_NAME]"
click at [123, 96] on rect at bounding box center [134, 96] width 22 height 22
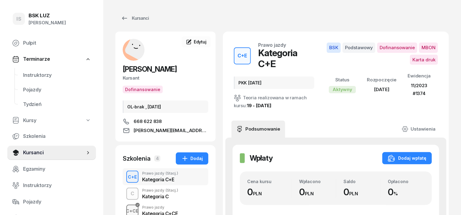
click at [124, 210] on div "C+CE" at bounding box center [132, 211] width 17 height 8
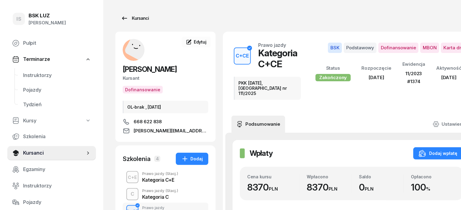
click at [128, 19] on div "Kursanci" at bounding box center [135, 18] width 28 height 7
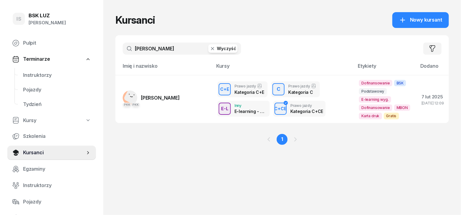
click at [210, 50] on icon "button" at bounding box center [213, 49] width 6 height 6
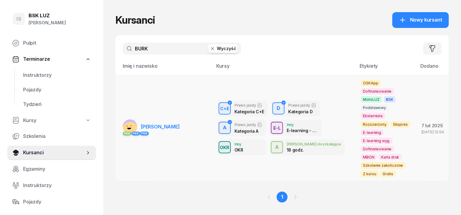
type input "BURK"
click at [121, 121] on rect at bounding box center [130, 130] width 18 height 18
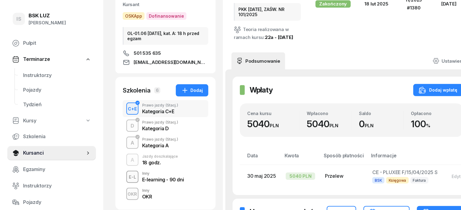
scroll to position [76, 0]
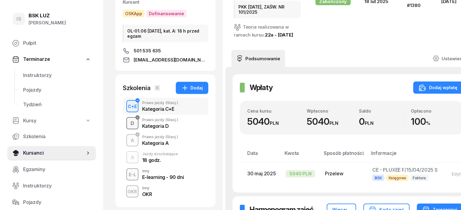
click at [128, 125] on div "D" at bounding box center [132, 123] width 9 height 10
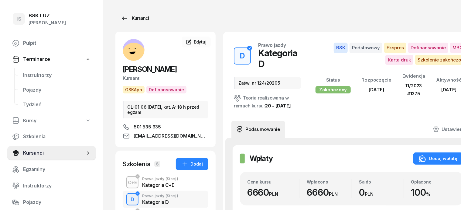
click at [129, 17] on div "Kursanci" at bounding box center [135, 18] width 28 height 7
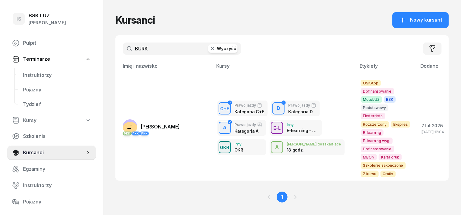
click at [210, 50] on icon "button" at bounding box center [213, 49] width 6 height 6
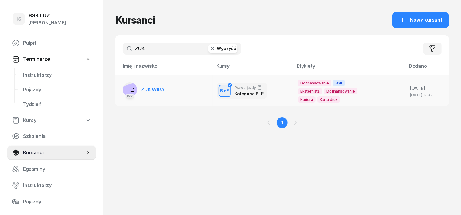
type input "ŻUK"
click at [121, 87] on rect at bounding box center [131, 92] width 21 height 21
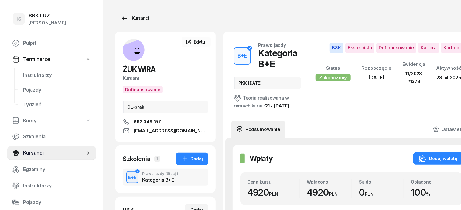
click at [128, 16] on div "Kursanci" at bounding box center [135, 18] width 28 height 7
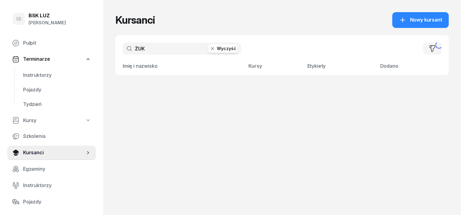
click at [210, 49] on icon "button" at bounding box center [213, 49] width 6 height 6
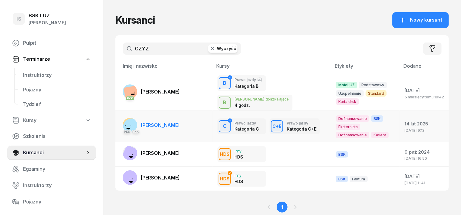
type input "CZYŻ"
drag, startPoint x: 117, startPoint y: 120, endPoint x: 121, endPoint y: 118, distance: 3.7
click at [123, 119] on div "PKK PKK" at bounding box center [130, 125] width 15 height 15
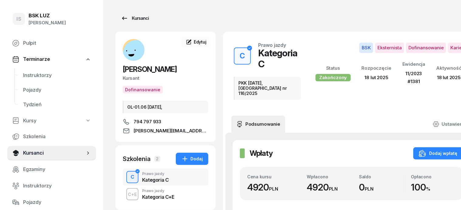
click at [129, 20] on div "Kursanci" at bounding box center [135, 18] width 28 height 7
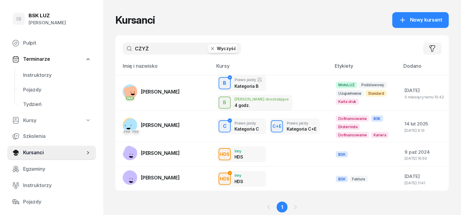
click at [210, 49] on icon "button" at bounding box center [213, 49] width 6 height 6
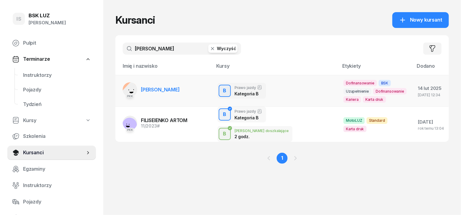
type input "[PERSON_NAME]"
click at [121, 88] on rect at bounding box center [132, 92] width 23 height 23
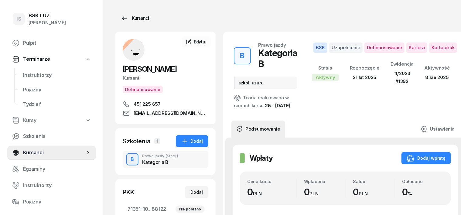
click at [128, 17] on div "Kursanci" at bounding box center [135, 18] width 28 height 7
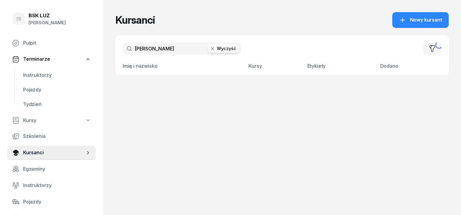
click at [210, 48] on icon "button" at bounding box center [213, 49] width 6 height 6
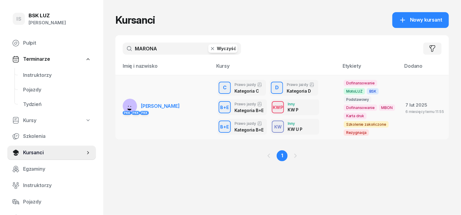
type input "MARONA"
click at [119, 105] on rect at bounding box center [128, 106] width 19 height 19
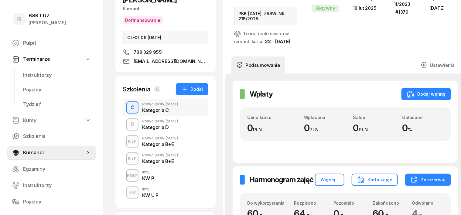
scroll to position [76, 0]
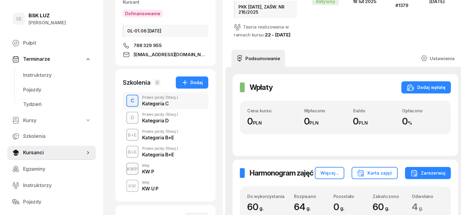
click at [128, 101] on div "C" at bounding box center [132, 101] width 9 height 10
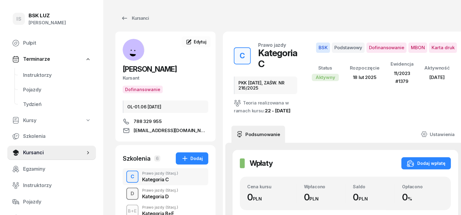
click at [128, 194] on div "D" at bounding box center [132, 194] width 9 height 10
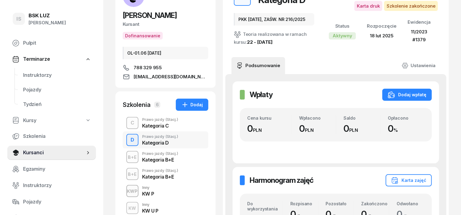
scroll to position [38, 0]
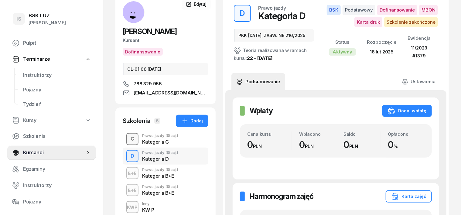
click at [128, 141] on div "C" at bounding box center [132, 139] width 9 height 10
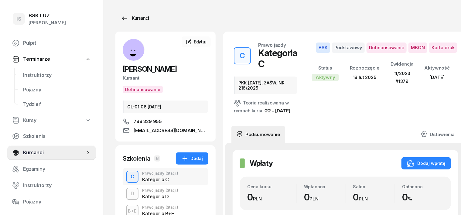
click at [129, 19] on div "Kursanci" at bounding box center [135, 18] width 28 height 7
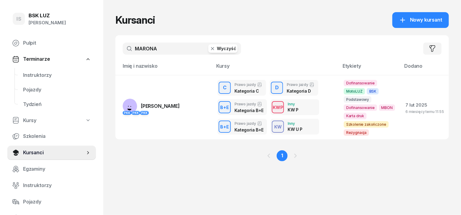
click at [210, 49] on icon "button" at bounding box center [213, 49] width 6 height 6
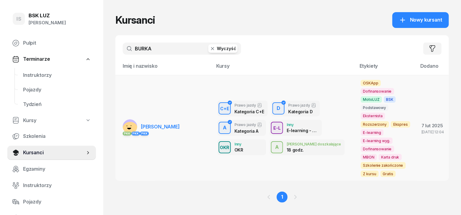
type input "BURKA"
click at [121, 121] on rect at bounding box center [130, 130] width 18 height 18
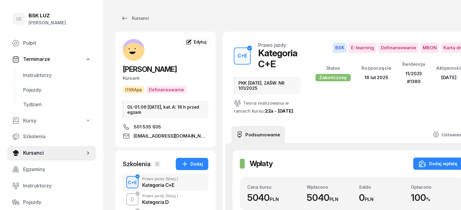
click at [126, 181] on div "C+E" at bounding box center [133, 182] width 14 height 8
click at [133, 20] on div "Kursanci" at bounding box center [135, 18] width 28 height 7
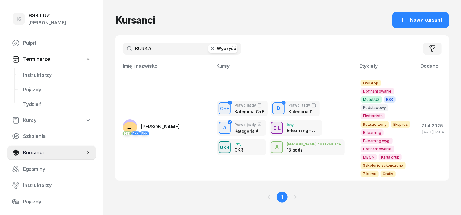
click at [211, 49] on icon "button" at bounding box center [212, 48] width 3 height 3
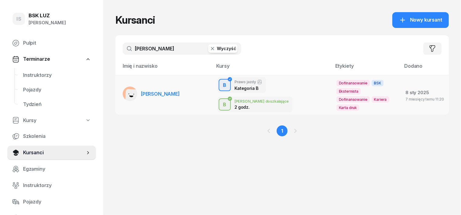
type input "[PERSON_NAME]"
click at [125, 91] on rect at bounding box center [132, 96] width 15 height 15
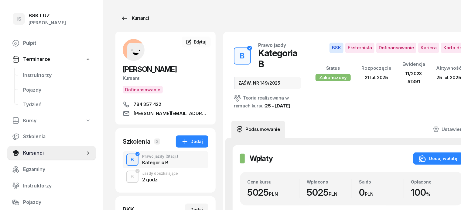
click at [129, 19] on div "Kursanci" at bounding box center [135, 18] width 28 height 7
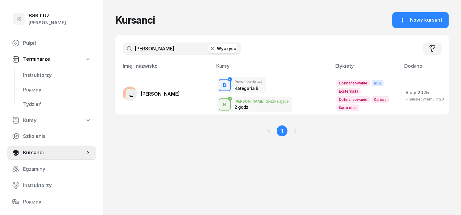
click at [211, 49] on icon "button" at bounding box center [212, 48] width 3 height 3
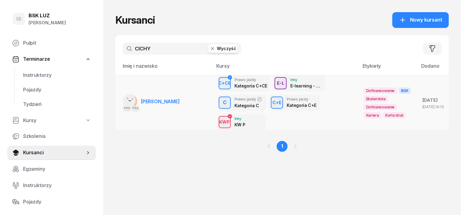
type input "CICHY"
click at [119, 100] on rect at bounding box center [127, 100] width 17 height 17
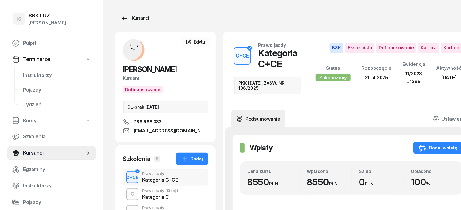
click at [130, 17] on div "Kursanci" at bounding box center [135, 18] width 28 height 7
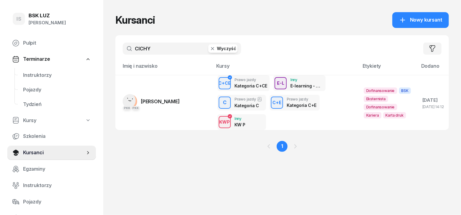
click at [210, 49] on icon "button" at bounding box center [213, 49] width 6 height 6
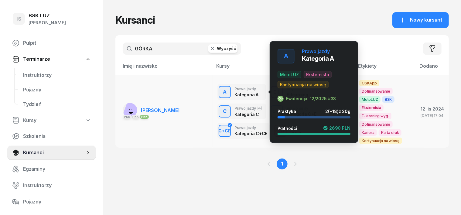
type input "GÓRKA"
click at [221, 92] on div "A" at bounding box center [225, 92] width 9 height 10
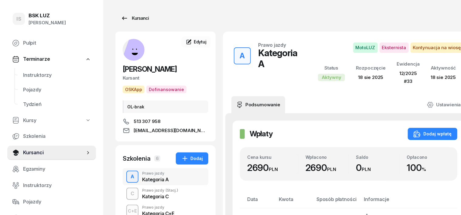
click at [126, 17] on div "Kursanci" at bounding box center [135, 18] width 28 height 7
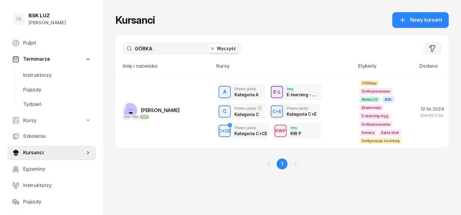
click at [211, 47] on icon "button" at bounding box center [212, 48] width 3 height 3
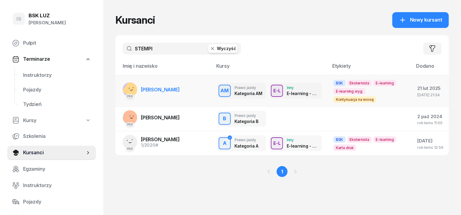
type input "STEMPI"
click at [122, 91] on rect at bounding box center [133, 89] width 22 height 22
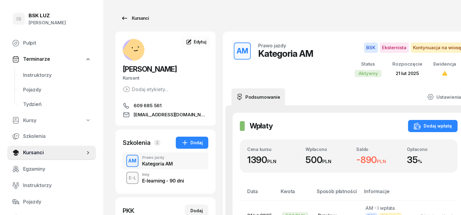
click at [128, 17] on div "Kursanci" at bounding box center [135, 18] width 28 height 7
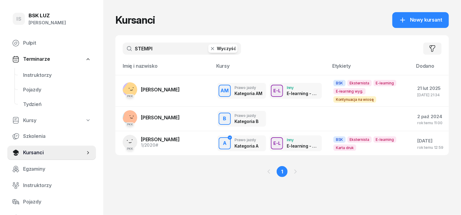
click at [211, 50] on icon "button" at bounding box center [212, 48] width 3 height 3
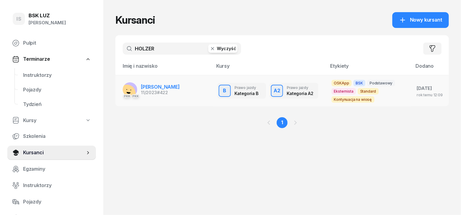
type input "HOLZER"
click at [123, 92] on div "PKK PKK" at bounding box center [130, 96] width 15 height 8
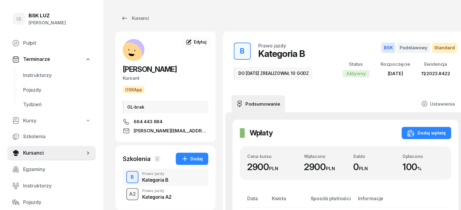
click at [127, 194] on div "A2" at bounding box center [133, 194] width 12 height 10
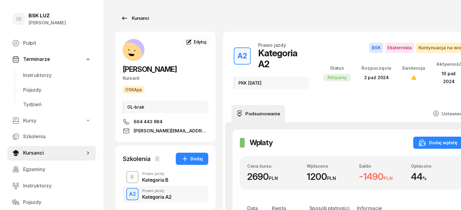
click at [132, 18] on div "Kursanci" at bounding box center [135, 18] width 28 height 7
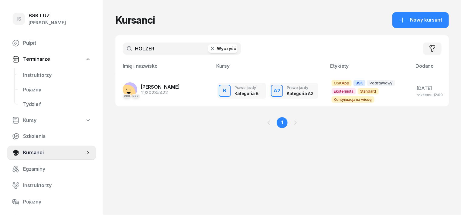
click at [210, 49] on icon "button" at bounding box center [213, 49] width 6 height 6
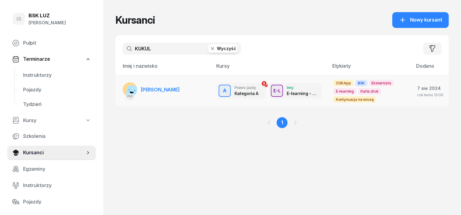
type input "KUKUL"
click at [126, 91] on rect at bounding box center [134, 93] width 17 height 17
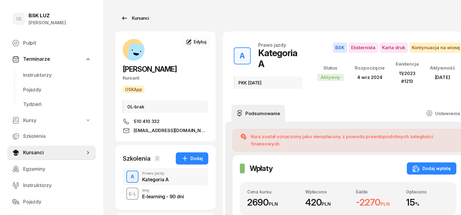
click at [128, 17] on div "Kursanci" at bounding box center [135, 18] width 28 height 7
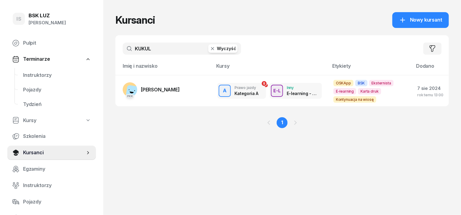
click at [210, 49] on icon "button" at bounding box center [213, 49] width 6 height 6
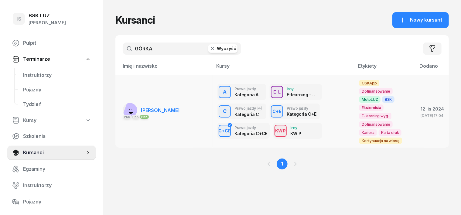
type input "GÓRKA"
click at [123, 108] on rect at bounding box center [134, 111] width 22 height 22
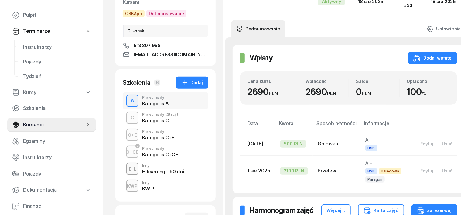
scroll to position [38, 0]
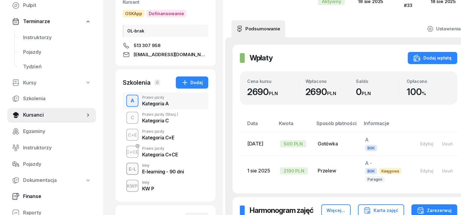
click at [30, 196] on span "Finanse" at bounding box center [57, 197] width 68 height 8
